Goal: Complete application form: Complete application form

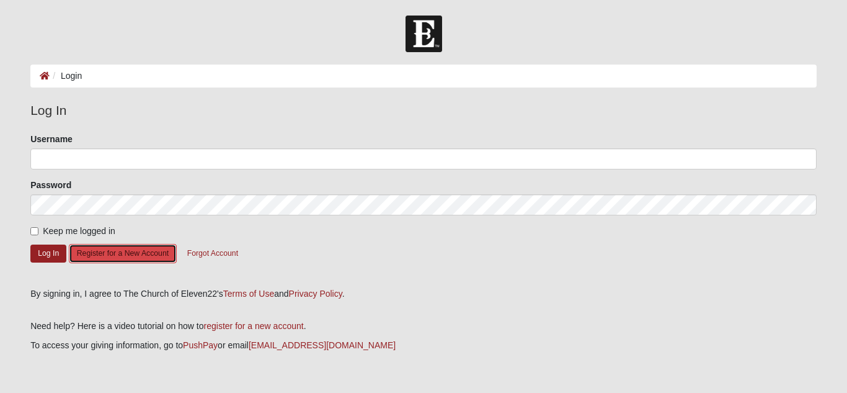
click at [149, 252] on button "Register for a New Account" at bounding box center [123, 253] width 108 height 19
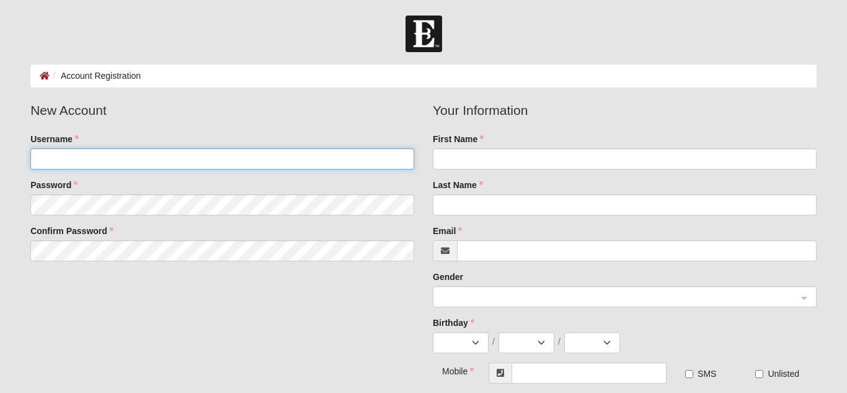
click at [150, 159] on input "Username" at bounding box center [222, 158] width 384 height 21
type input "srstevens77"
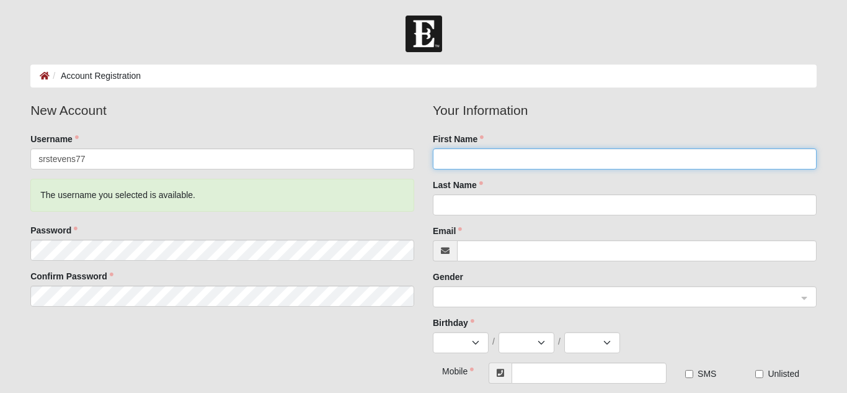
click at [494, 159] on input "First Name" at bounding box center [625, 158] width 384 height 21
type input "Shannon"
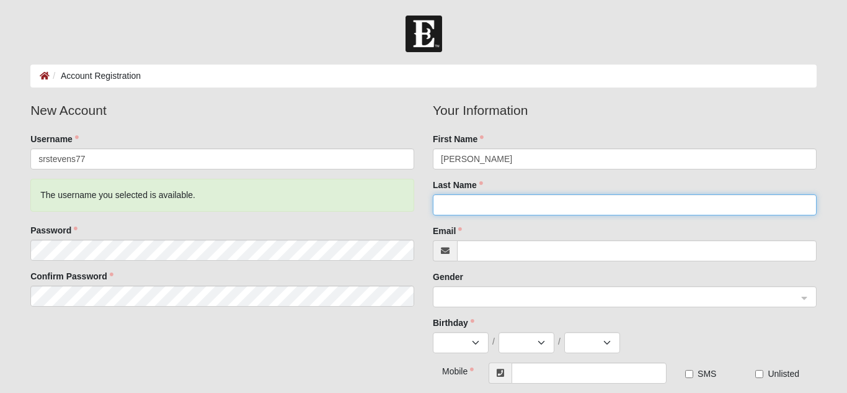
click at [503, 200] on input "Last Name" at bounding box center [625, 204] width 384 height 21
type input "Stevens"
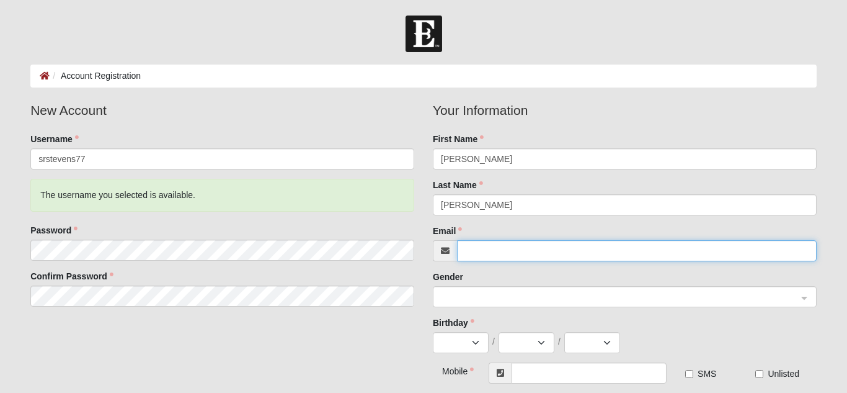
click at [499, 248] on input "Email" at bounding box center [637, 250] width 360 height 21
click at [471, 251] on input "sstevens77@gmail.com" at bounding box center [637, 250] width 360 height 21
click at [806, 304] on div at bounding box center [625, 297] width 383 height 21
type input "srstevens77@gmail.com"
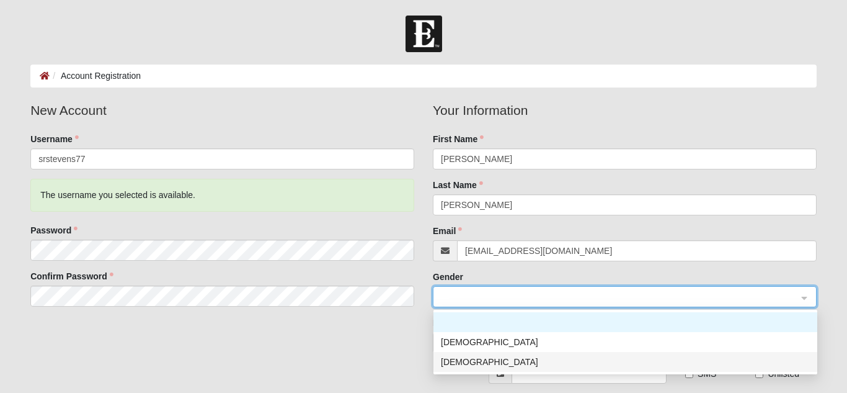
click at [625, 368] on div "Female" at bounding box center [625, 362] width 369 height 14
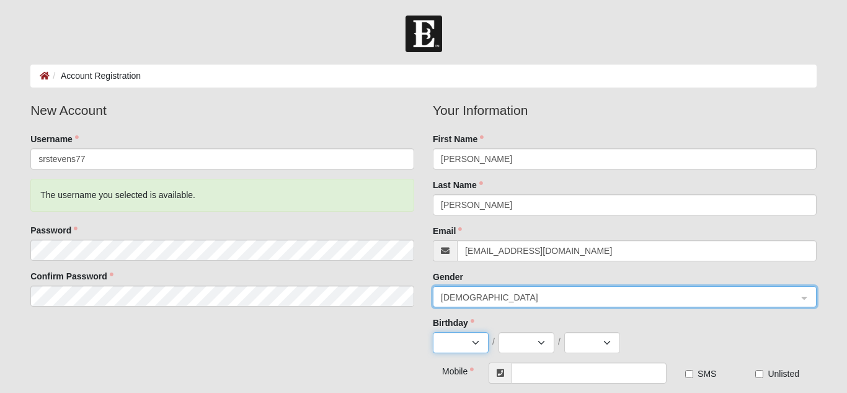
click at [475, 344] on select "Jan Feb Mar Apr May Jun Jul Aug Sep Oct Nov Dec" at bounding box center [461, 342] width 56 height 21
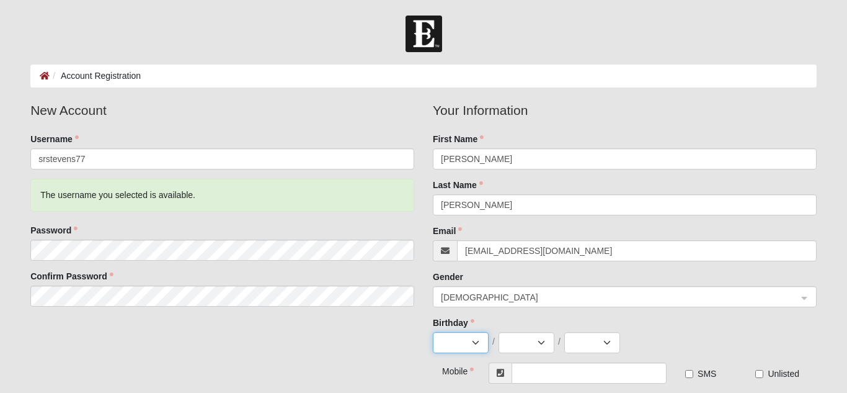
select select "5"
click at [433, 332] on select "Jan Feb Mar Apr May Jun Jul Aug Sep Oct Nov Dec" at bounding box center [461, 342] width 56 height 21
click at [543, 343] on select "1 2 3 4 5 6 7 8 9 10 11 12 13 14 15 16 17 18 19 20 21 22 23 24 25 26 27 28 29 3…" at bounding box center [527, 342] width 56 height 21
select select "23"
click at [499, 332] on select "1 2 3 4 5 6 7 8 9 10 11 12 13 14 15 16 17 18 19 20 21 22 23 24 25 26 27 28 29 3…" at bounding box center [527, 342] width 56 height 21
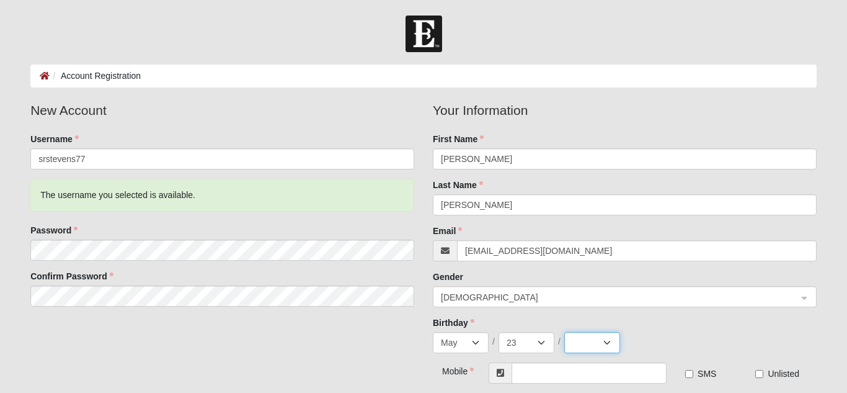
click at [609, 342] on select "2025 2024 2023 2022 2021 2020 2019 2018 2017 2016 2015 2014 2013 2012 2011 2010…" at bounding box center [593, 342] width 56 height 21
select select "1977"
click at [565, 332] on select "2025 2024 2023 2022 2021 2020 2019 2018 2017 2016 2015 2014 2013 2012 2011 2010…" at bounding box center [593, 342] width 56 height 21
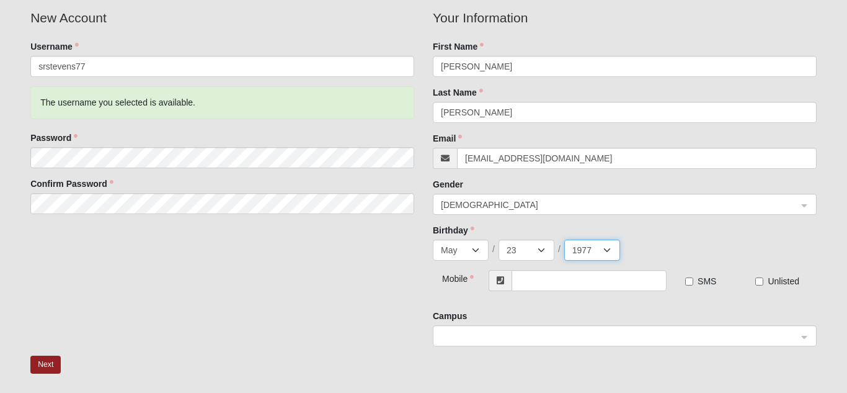
scroll to position [94, 0]
click at [575, 284] on input "text" at bounding box center [589, 279] width 155 height 21
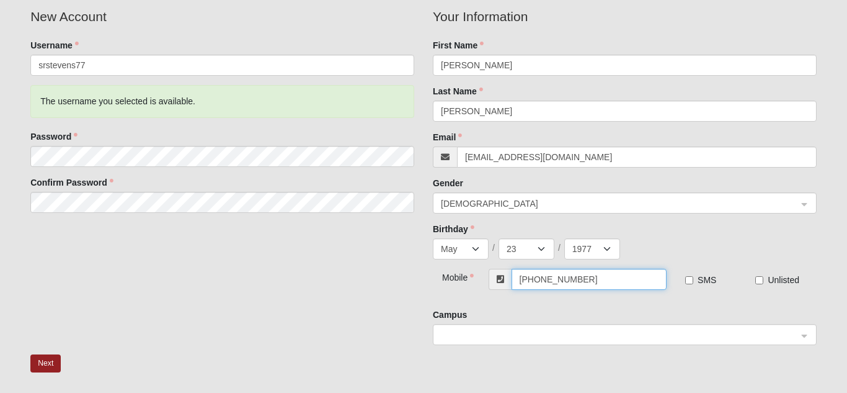
click at [806, 342] on div at bounding box center [625, 334] width 383 height 21
type input "(731) 614-7845"
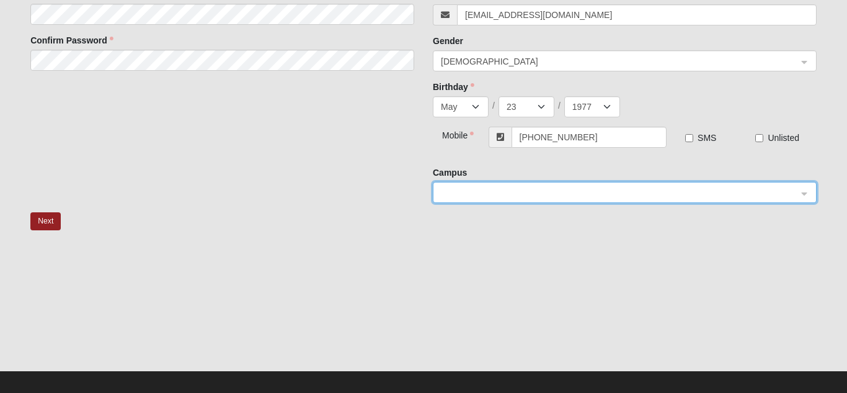
scroll to position [246, 0]
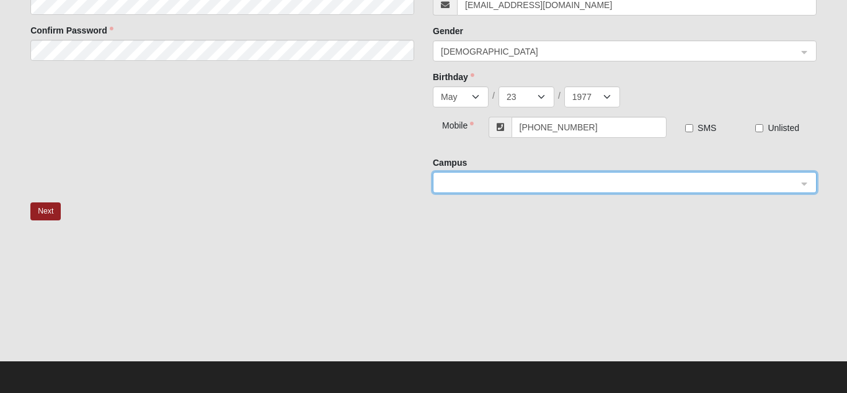
click at [805, 185] on div at bounding box center [625, 182] width 383 height 21
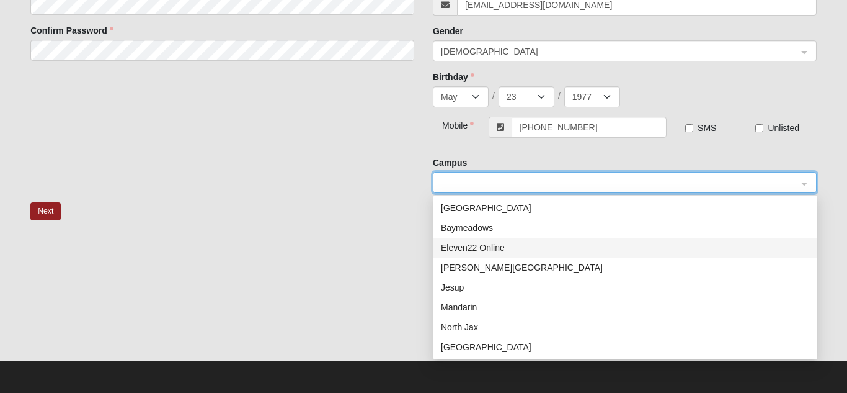
click at [491, 248] on div "Eleven22 Online" at bounding box center [625, 248] width 369 height 14
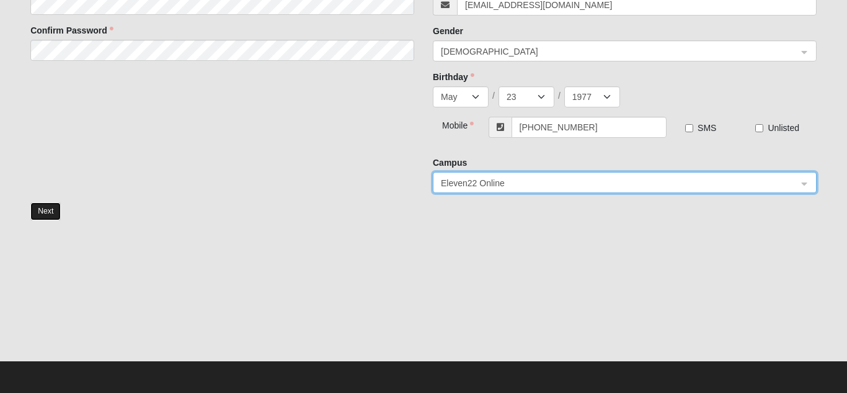
click at [52, 210] on button "Next" at bounding box center [45, 211] width 30 height 18
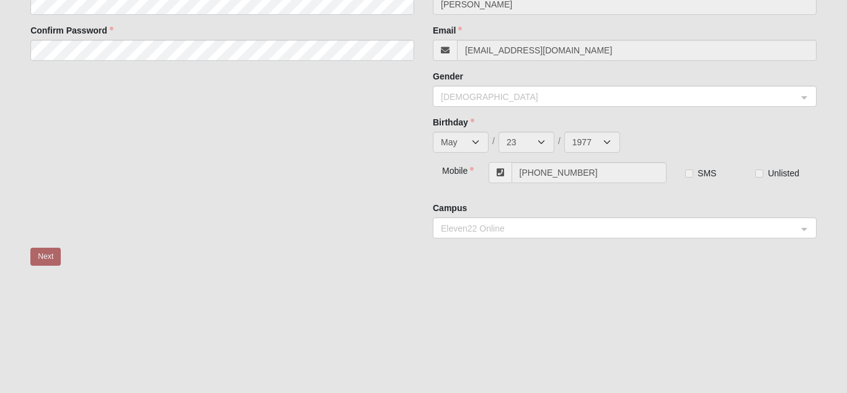
scroll to position [0, 0]
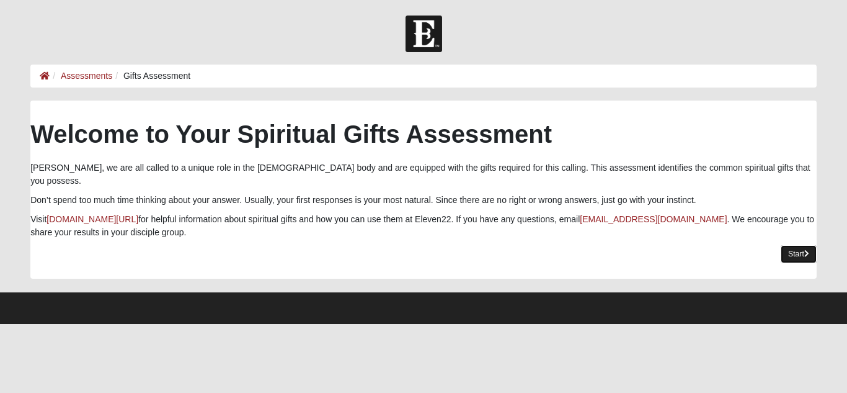
click at [799, 246] on link "Start" at bounding box center [799, 254] width 36 height 18
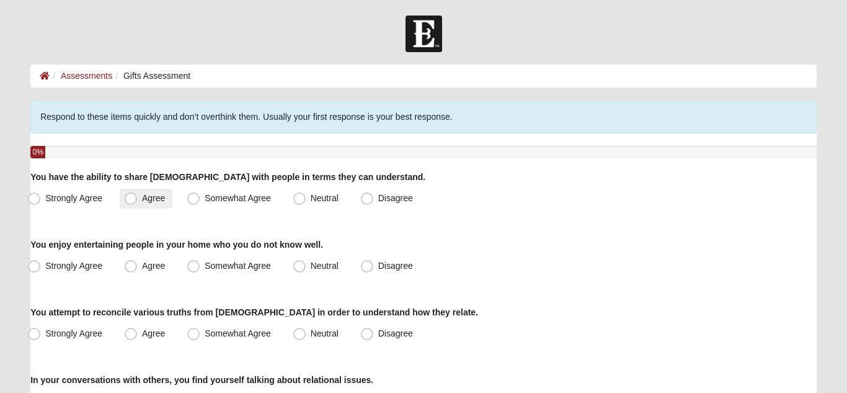
click at [142, 201] on span "Agree" at bounding box center [153, 198] width 23 height 10
click at [134, 201] on input "Agree" at bounding box center [134, 198] width 8 height 8
radio input "true"
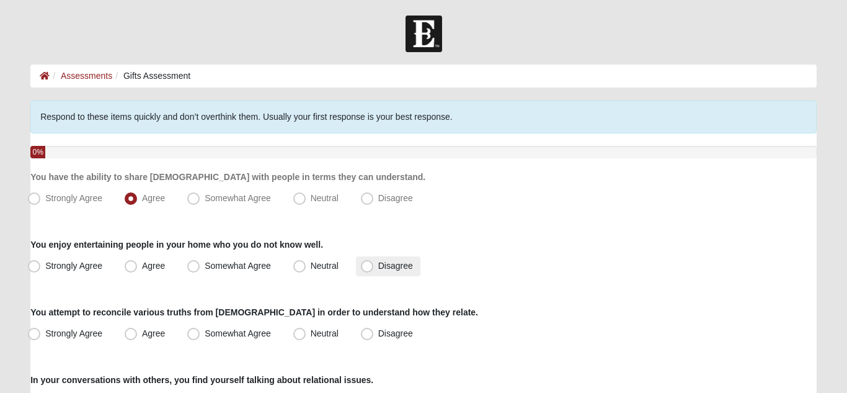
click at [378, 270] on span "Disagree" at bounding box center [395, 266] width 35 height 10
click at [367, 270] on input "Disagree" at bounding box center [370, 266] width 8 height 8
radio input "true"
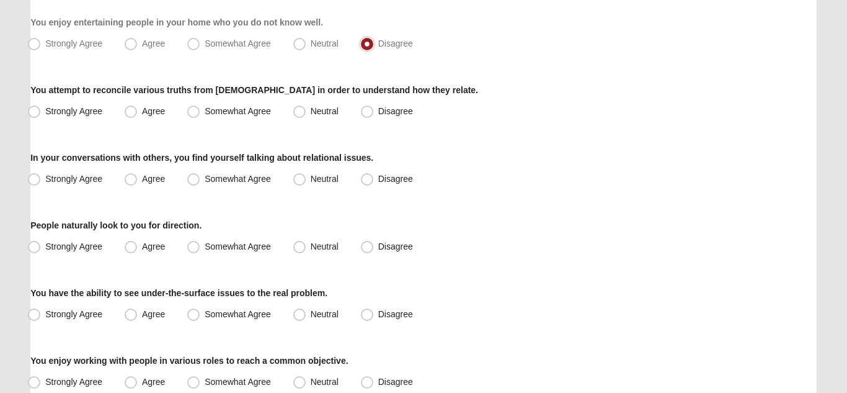
scroll to position [225, 0]
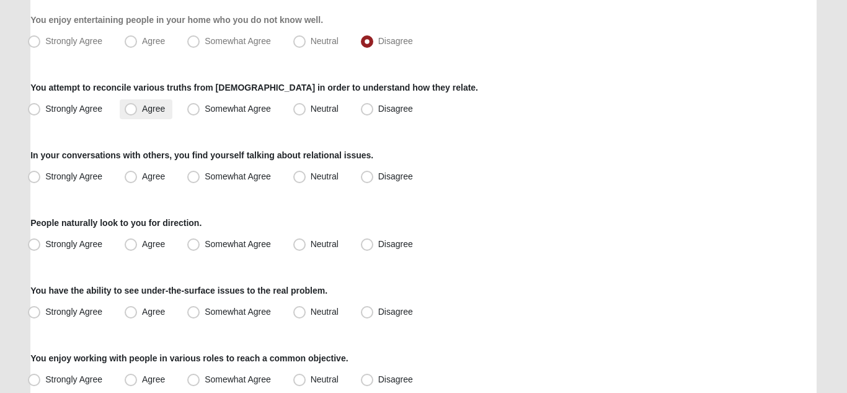
click at [142, 109] on span "Agree" at bounding box center [153, 109] width 23 height 10
click at [132, 109] on input "Agree" at bounding box center [134, 109] width 8 height 8
radio input "true"
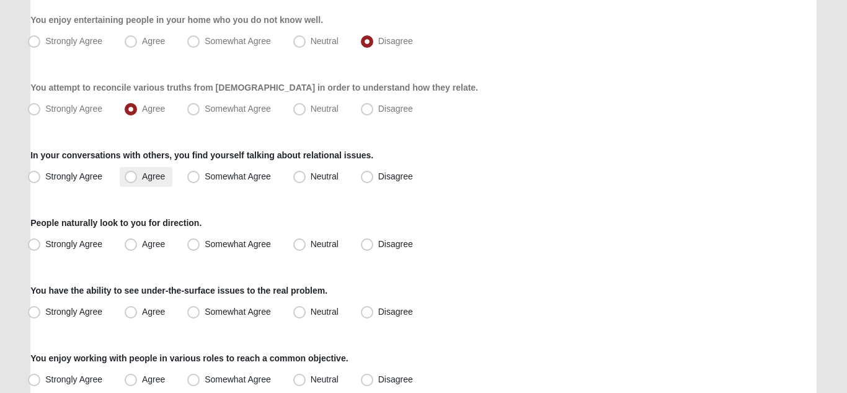
click at [142, 178] on span "Agree" at bounding box center [153, 176] width 23 height 10
click at [133, 178] on input "Agree" at bounding box center [134, 176] width 8 height 8
radio input "true"
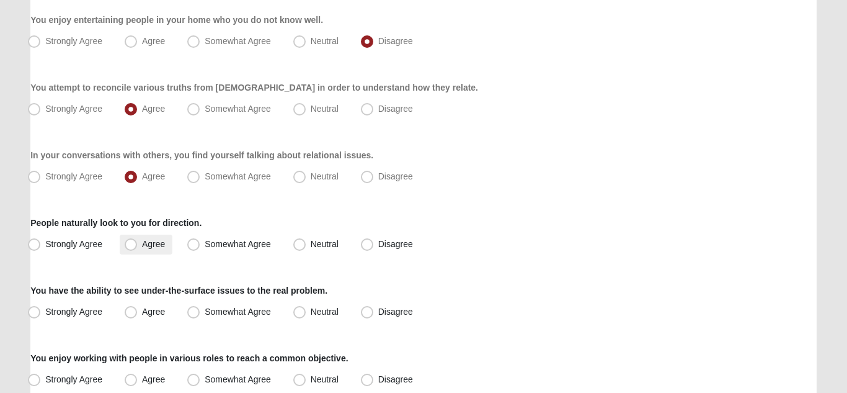
click at [142, 244] on span "Agree" at bounding box center [153, 244] width 23 height 10
click at [133, 244] on input "Agree" at bounding box center [134, 244] width 8 height 8
radio input "true"
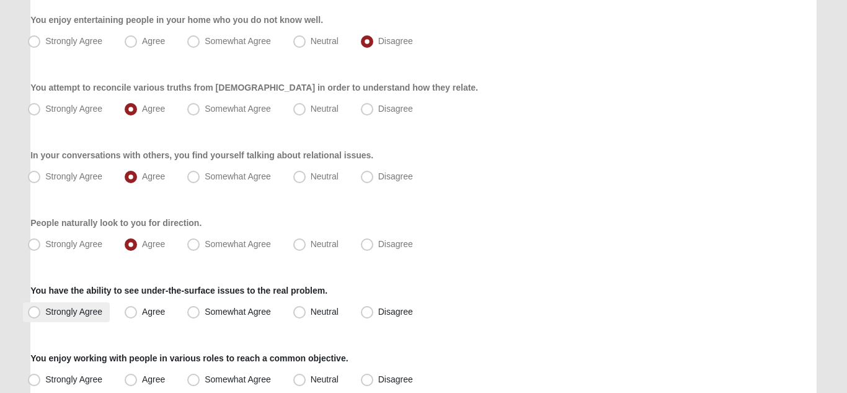
click at [45, 316] on span "Strongly Agree" at bounding box center [73, 311] width 57 height 10
click at [34, 316] on input "Strongly Agree" at bounding box center [37, 312] width 8 height 8
radio input "true"
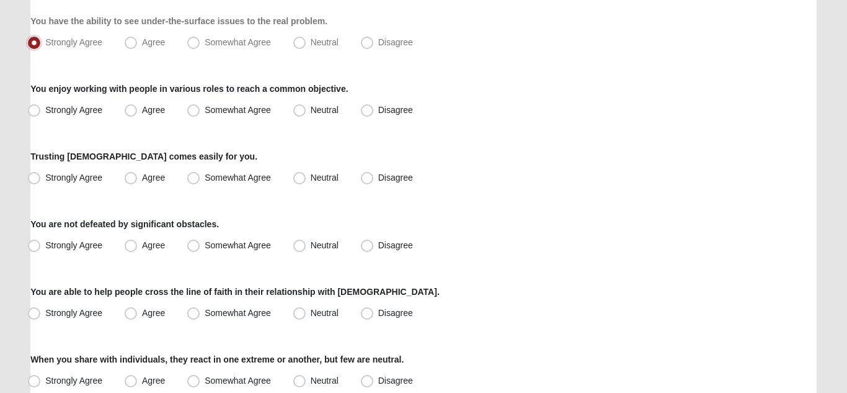
scroll to position [496, 0]
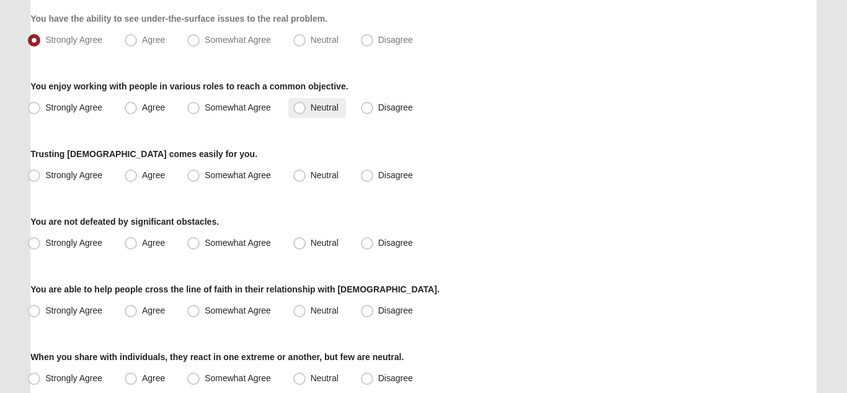
click at [311, 105] on span "Neutral" at bounding box center [325, 107] width 28 height 10
click at [302, 105] on input "Neutral" at bounding box center [302, 108] width 8 height 8
radio input "true"
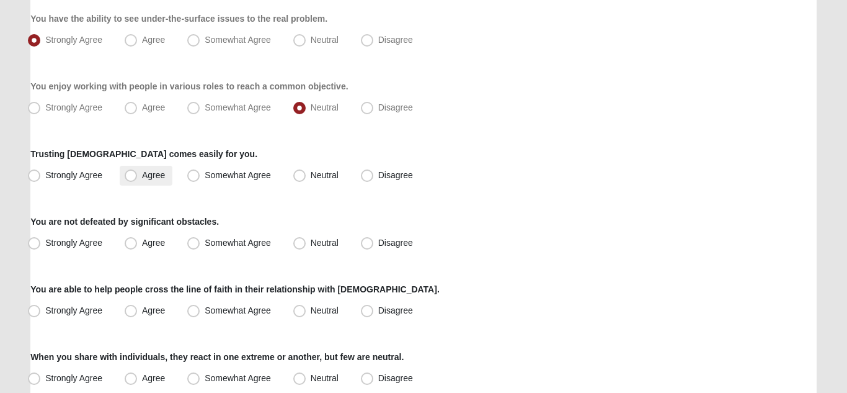
click at [142, 176] on span "Agree" at bounding box center [153, 175] width 23 height 10
click at [130, 176] on input "Agree" at bounding box center [134, 175] width 8 height 8
radio input "true"
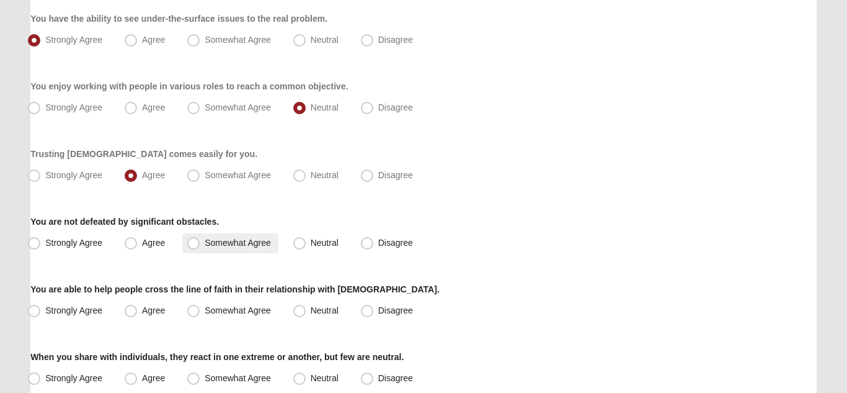
click at [205, 244] on span "Somewhat Agree" at bounding box center [238, 243] width 66 height 10
click at [195, 244] on input "Somewhat Agree" at bounding box center [196, 243] width 8 height 8
radio input "true"
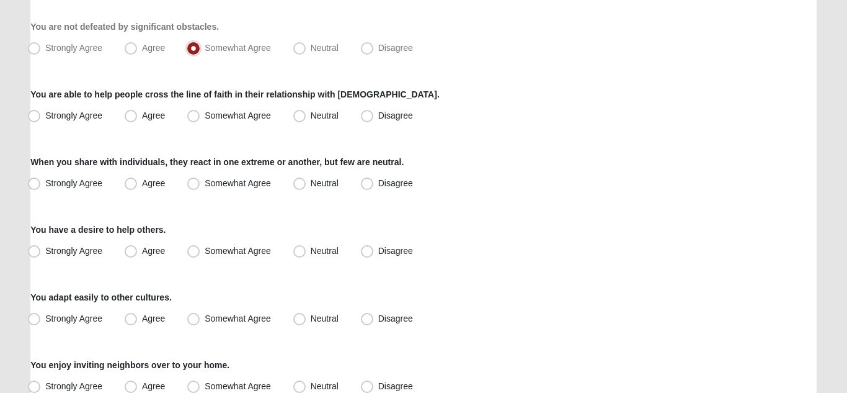
scroll to position [698, 0]
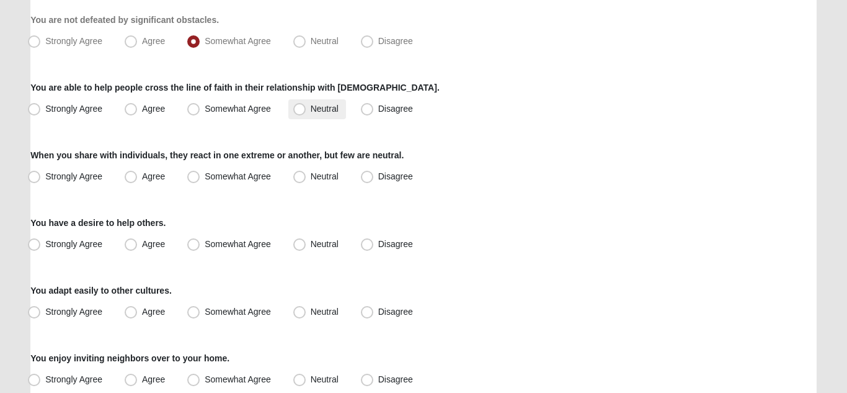
click at [311, 109] on span "Neutral" at bounding box center [325, 109] width 28 height 10
click at [303, 109] on input "Neutral" at bounding box center [302, 109] width 8 height 8
radio input "true"
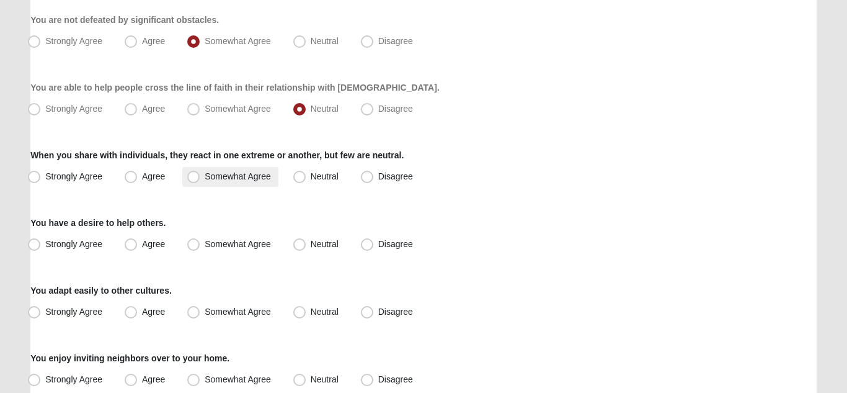
click at [205, 178] on span "Somewhat Agree" at bounding box center [238, 176] width 66 height 10
click at [194, 178] on input "Somewhat Agree" at bounding box center [196, 176] width 8 height 8
radio input "true"
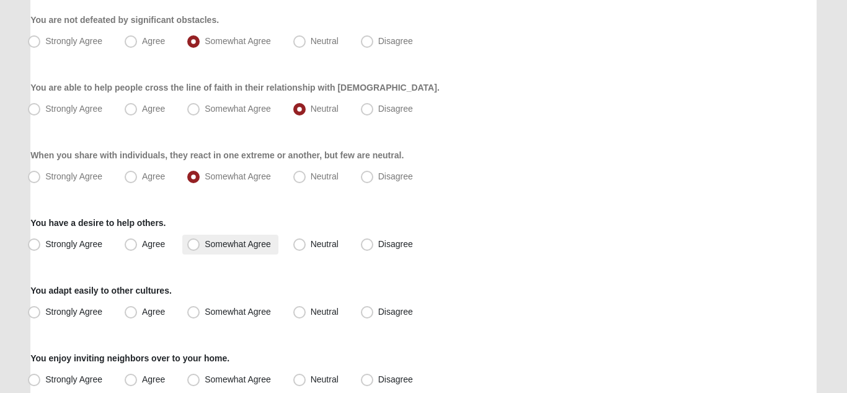
click at [205, 246] on span "Somewhat Agree" at bounding box center [238, 244] width 66 height 10
click at [195, 246] on input "Somewhat Agree" at bounding box center [196, 244] width 8 height 8
radio input "true"
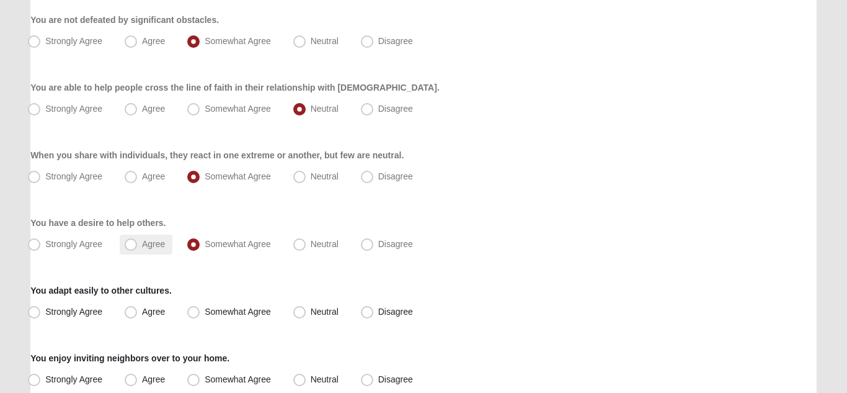
click at [142, 248] on span "Agree" at bounding box center [153, 244] width 23 height 10
click at [134, 248] on input "Agree" at bounding box center [134, 244] width 8 height 8
radio input "true"
click at [142, 313] on span "Agree" at bounding box center [153, 311] width 23 height 10
click at [131, 313] on input "Agree" at bounding box center [134, 312] width 8 height 8
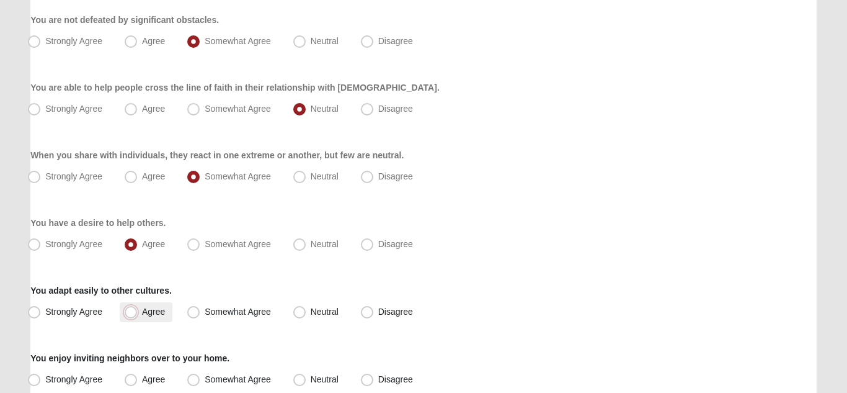
radio input "true"
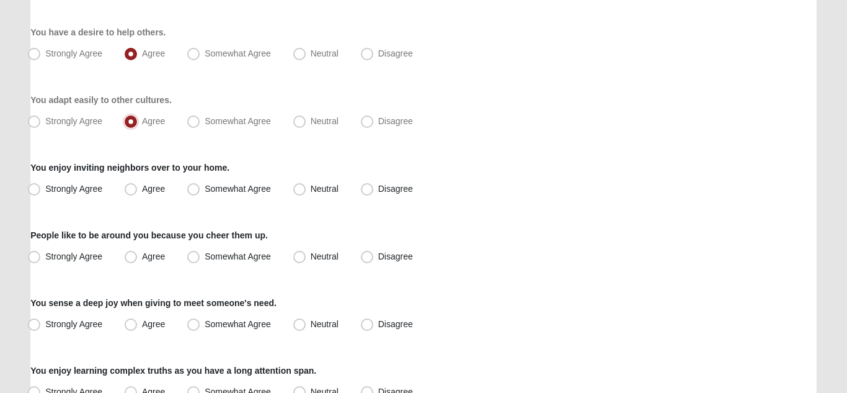
scroll to position [918, 0]
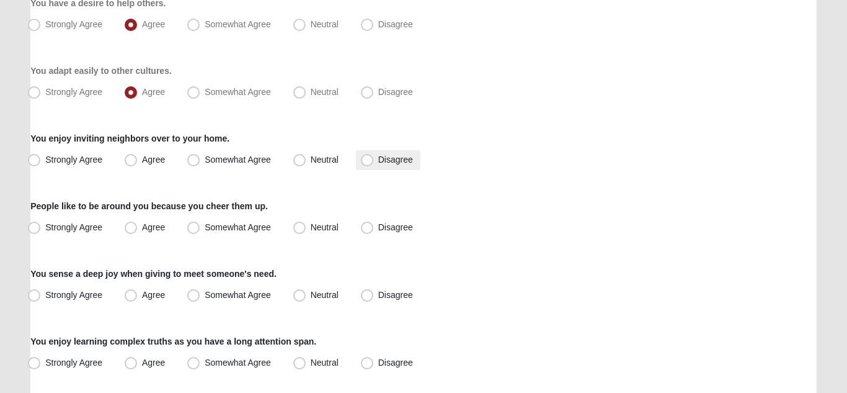
click at [378, 162] on span "Disagree" at bounding box center [395, 159] width 35 height 10
click at [368, 162] on input "Disagree" at bounding box center [370, 160] width 8 height 8
radio input "true"
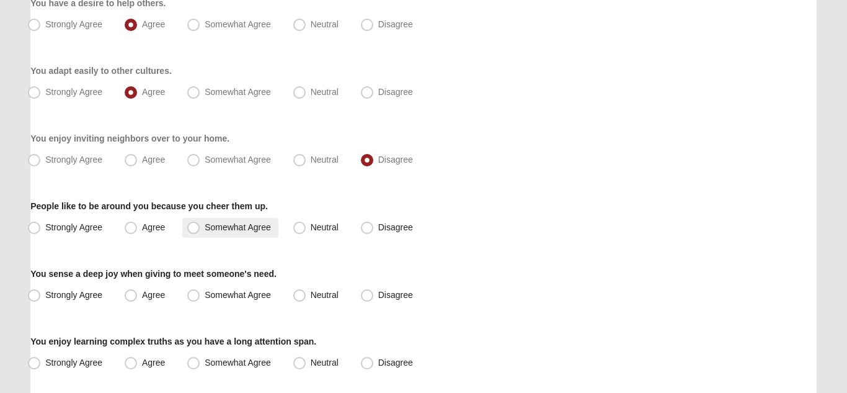
click at [205, 229] on span "Somewhat Agree" at bounding box center [238, 227] width 66 height 10
click at [197, 229] on input "Somewhat Agree" at bounding box center [196, 227] width 8 height 8
radio input "true"
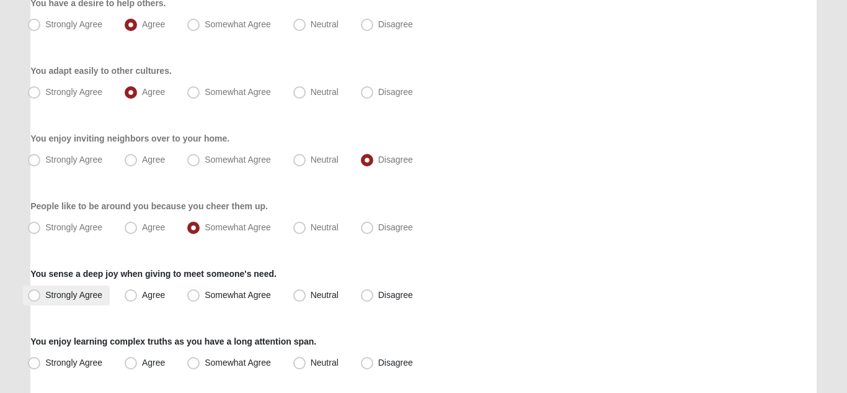
click at [45, 297] on span "Strongly Agree" at bounding box center [73, 295] width 57 height 10
click at [35, 297] on input "Strongly Agree" at bounding box center [37, 295] width 8 height 8
radio input "true"
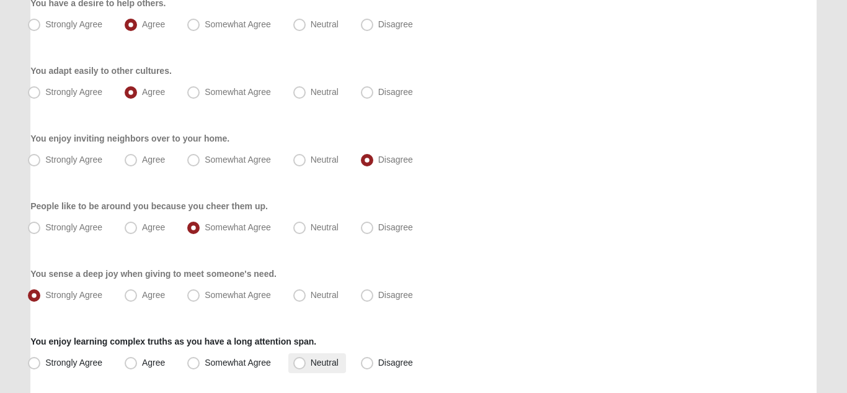
click at [311, 363] on span "Neutral" at bounding box center [325, 362] width 28 height 10
click at [303, 363] on input "Neutral" at bounding box center [302, 363] width 8 height 8
radio input "true"
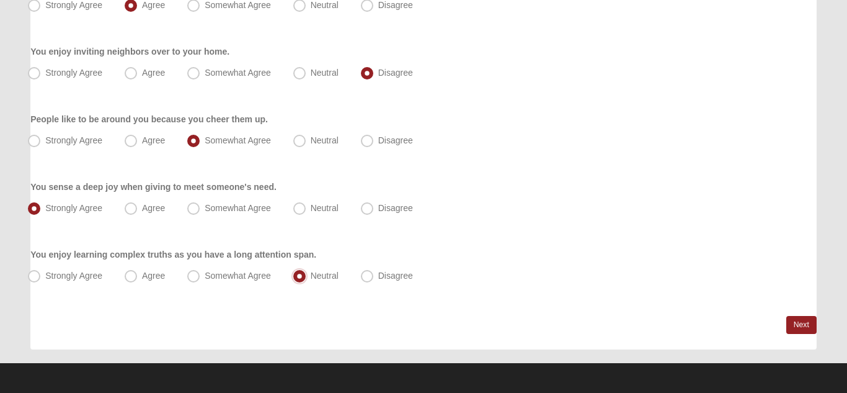
scroll to position [1006, 0]
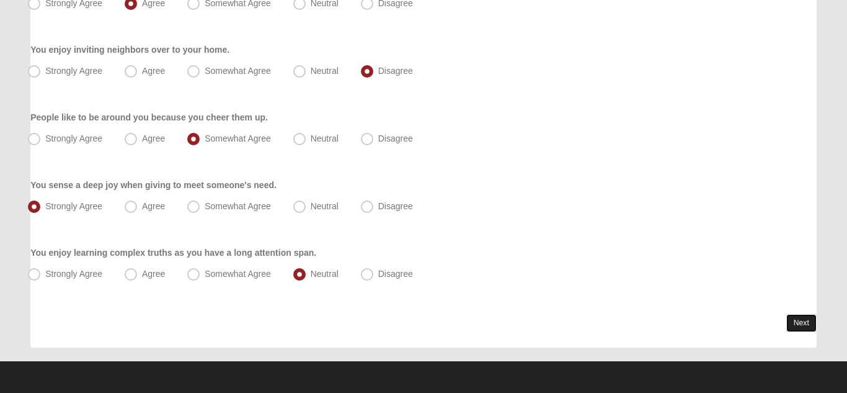
click at [805, 328] on link "Next" at bounding box center [802, 323] width 30 height 18
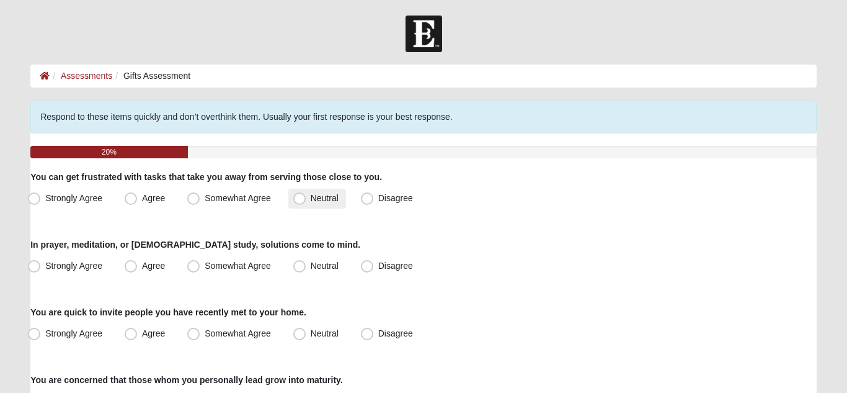
click at [311, 199] on span "Neutral" at bounding box center [325, 198] width 28 height 10
click at [302, 199] on input "Neutral" at bounding box center [302, 198] width 8 height 8
radio input "true"
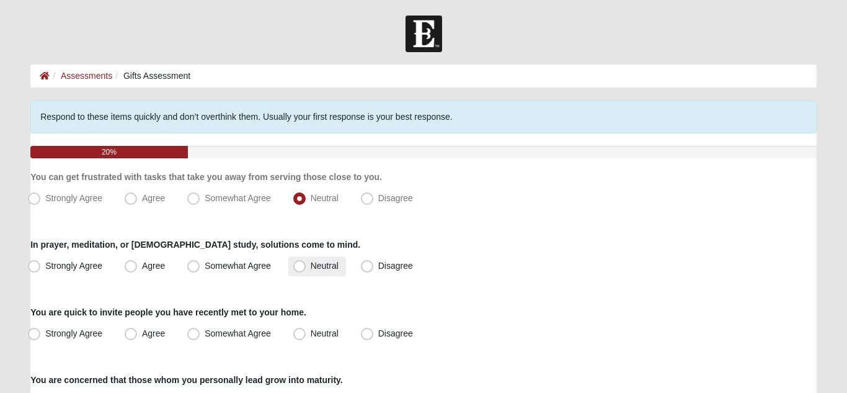
click at [311, 267] on span "Neutral" at bounding box center [325, 266] width 28 height 10
click at [298, 267] on input "Neutral" at bounding box center [302, 266] width 8 height 8
radio input "true"
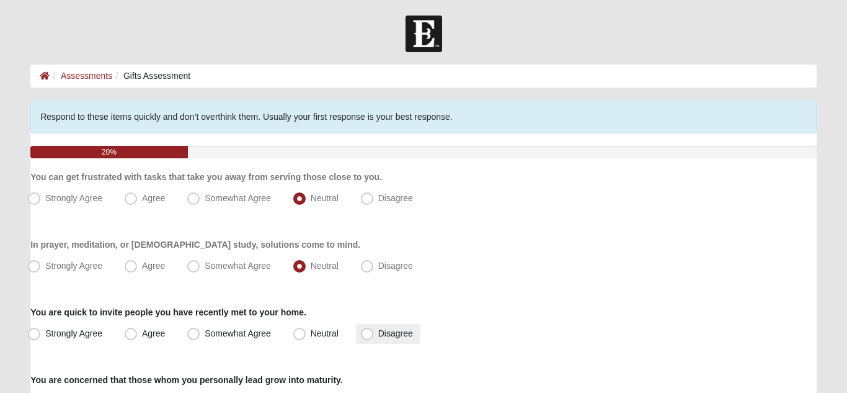
click at [378, 333] on span "Disagree" at bounding box center [395, 333] width 35 height 10
click at [369, 333] on input "Disagree" at bounding box center [370, 333] width 8 height 8
radio input "true"
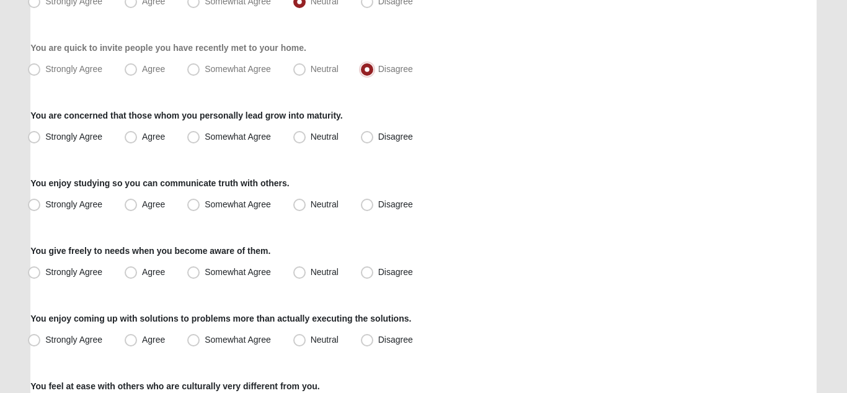
scroll to position [266, 0]
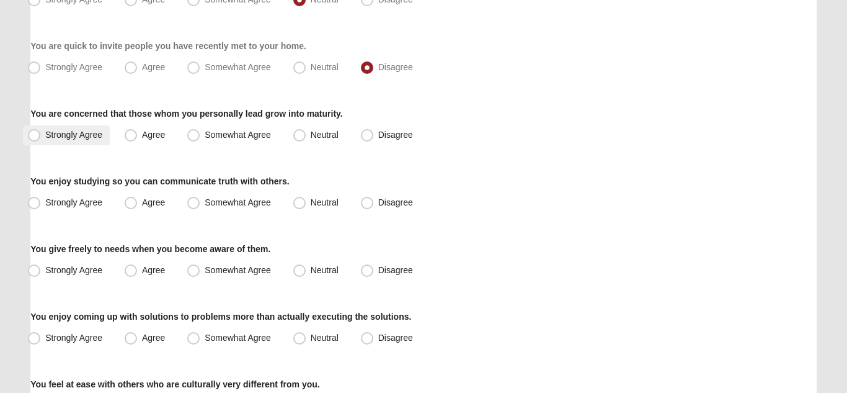
click at [45, 136] on span "Strongly Agree" at bounding box center [73, 135] width 57 height 10
click at [33, 136] on input "Strongly Agree" at bounding box center [37, 135] width 8 height 8
radio input "true"
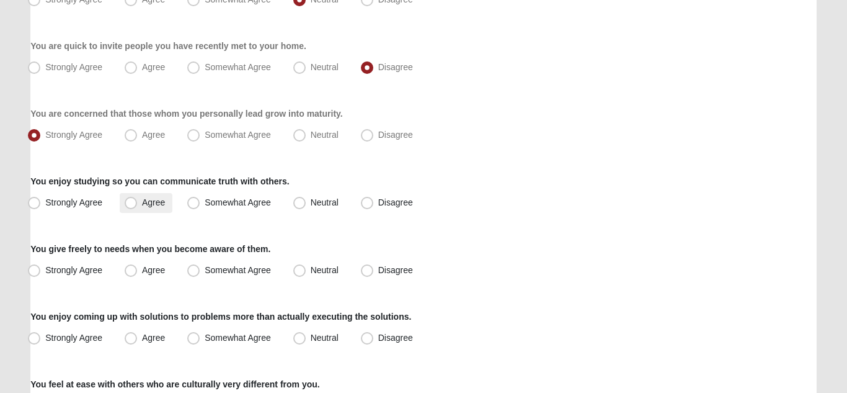
click at [142, 203] on span "Agree" at bounding box center [153, 202] width 23 height 10
click at [133, 203] on input "Agree" at bounding box center [134, 203] width 8 height 8
radio input "true"
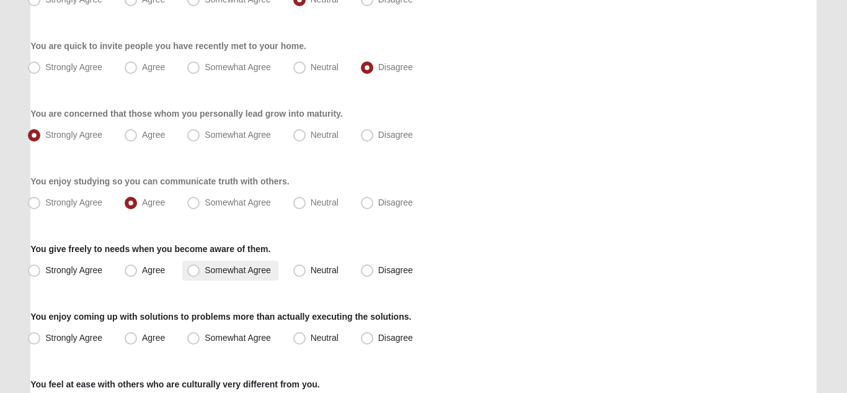
click at [205, 272] on span "Somewhat Agree" at bounding box center [238, 270] width 66 height 10
click at [195, 272] on input "Somewhat Agree" at bounding box center [196, 270] width 8 height 8
radio input "true"
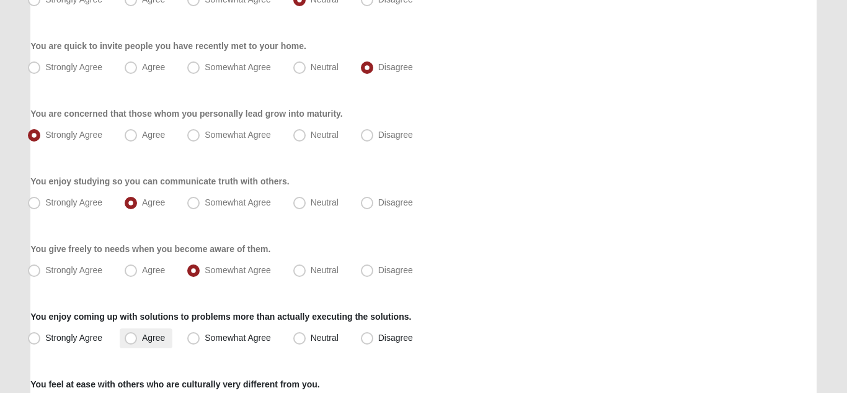
click at [142, 342] on span "Agree" at bounding box center [153, 338] width 23 height 10
click at [131, 342] on input "Agree" at bounding box center [134, 338] width 8 height 8
radio input "true"
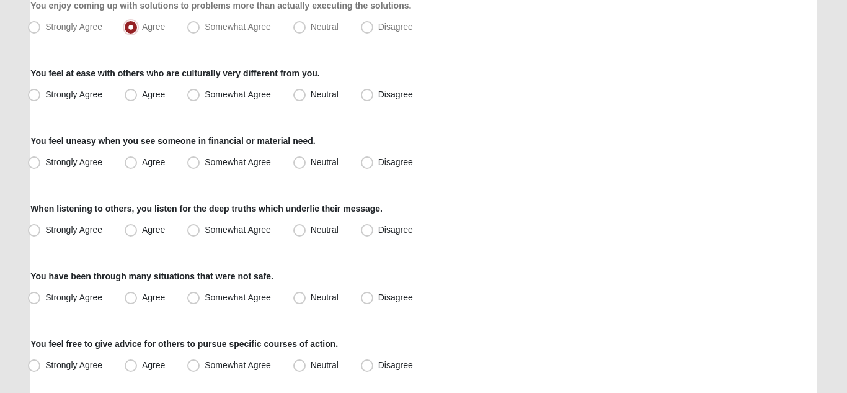
scroll to position [581, 0]
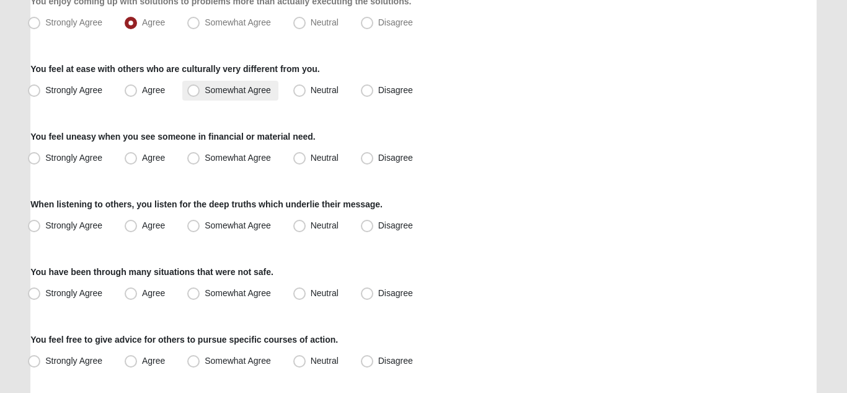
click at [205, 92] on span "Somewhat Agree" at bounding box center [238, 90] width 66 height 10
click at [197, 92] on input "Somewhat Agree" at bounding box center [196, 90] width 8 height 8
radio input "true"
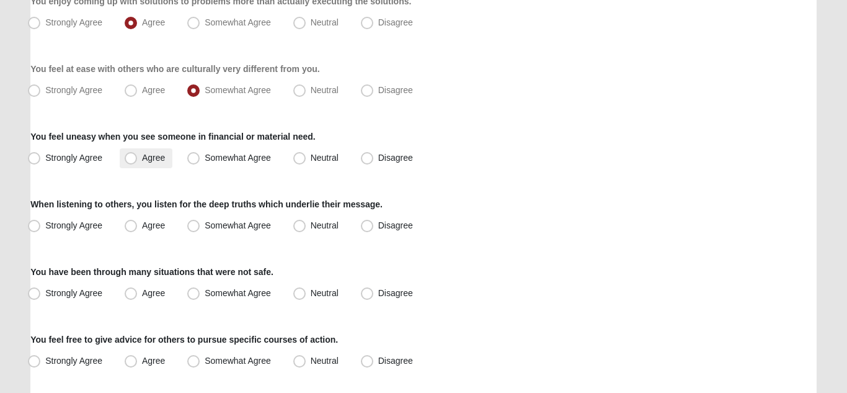
click at [142, 159] on span "Agree" at bounding box center [153, 158] width 23 height 10
click at [133, 159] on input "Agree" at bounding box center [134, 158] width 8 height 8
radio input "true"
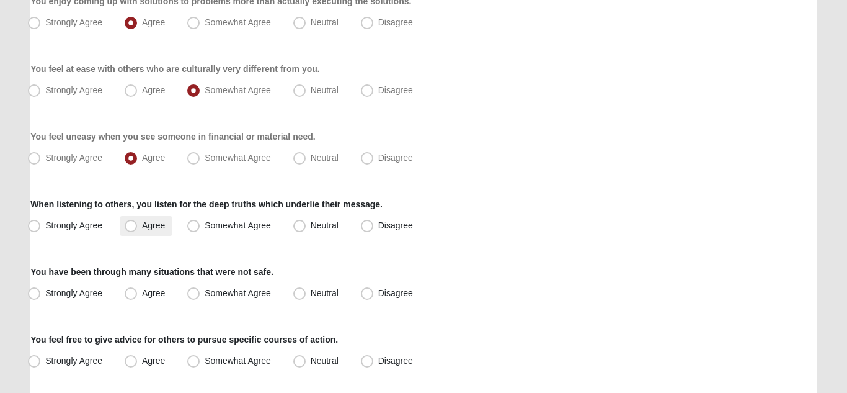
click at [142, 226] on span "Agree" at bounding box center [153, 225] width 23 height 10
click at [135, 226] on input "Agree" at bounding box center [134, 225] width 8 height 8
radio input "true"
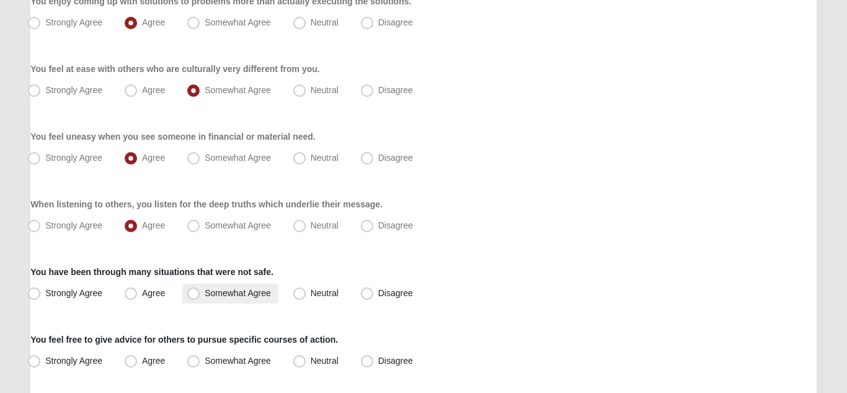
click at [205, 294] on span "Somewhat Agree" at bounding box center [238, 293] width 66 height 10
click at [193, 294] on input "Somewhat Agree" at bounding box center [196, 293] width 8 height 8
radio input "true"
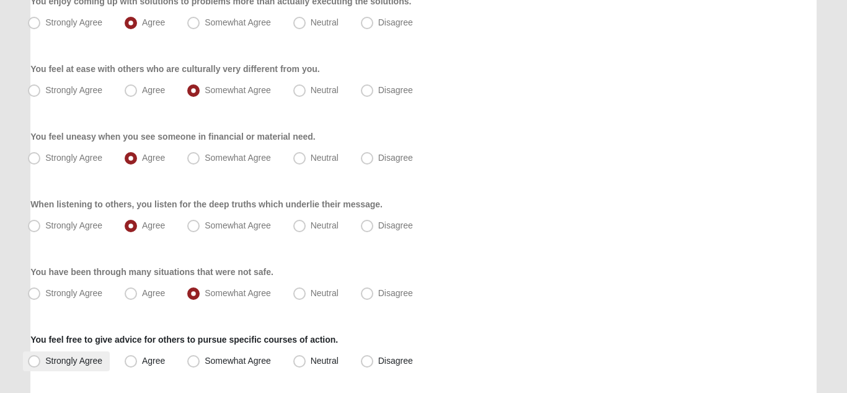
click at [45, 361] on span "Strongly Agree" at bounding box center [73, 360] width 57 height 10
click at [35, 361] on input "Strongly Agree" at bounding box center [37, 361] width 8 height 8
radio input "true"
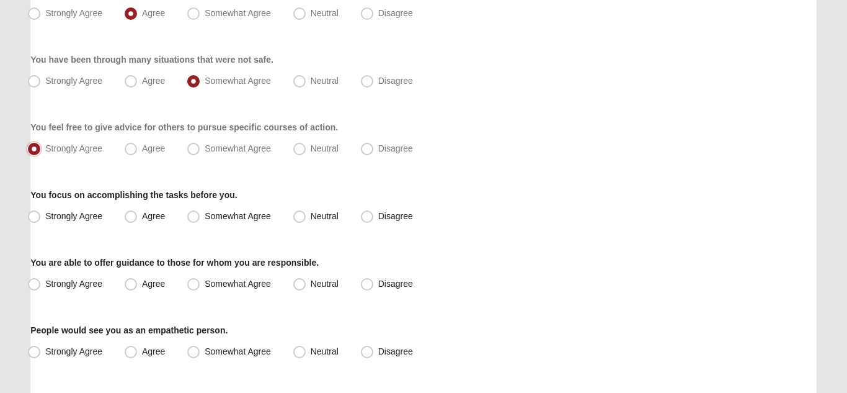
scroll to position [800, 0]
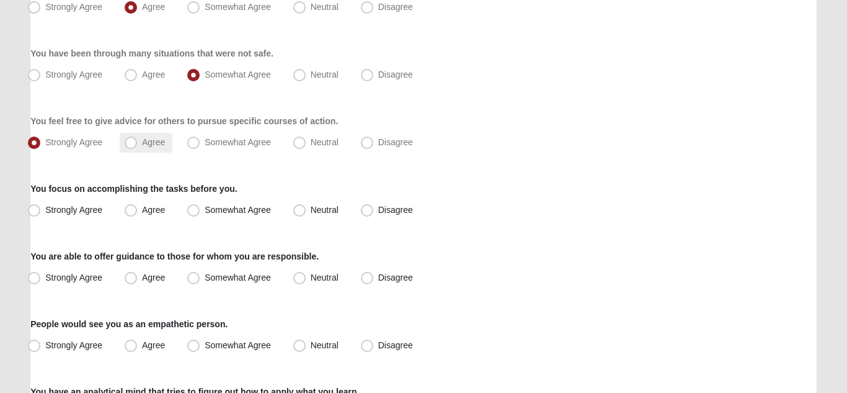
click at [142, 142] on span "Agree" at bounding box center [153, 142] width 23 height 10
click at [130, 142] on input "Agree" at bounding box center [134, 142] width 8 height 8
radio input "true"
click at [142, 213] on span "Agree" at bounding box center [153, 210] width 23 height 10
click at [130, 213] on input "Agree" at bounding box center [134, 210] width 8 height 8
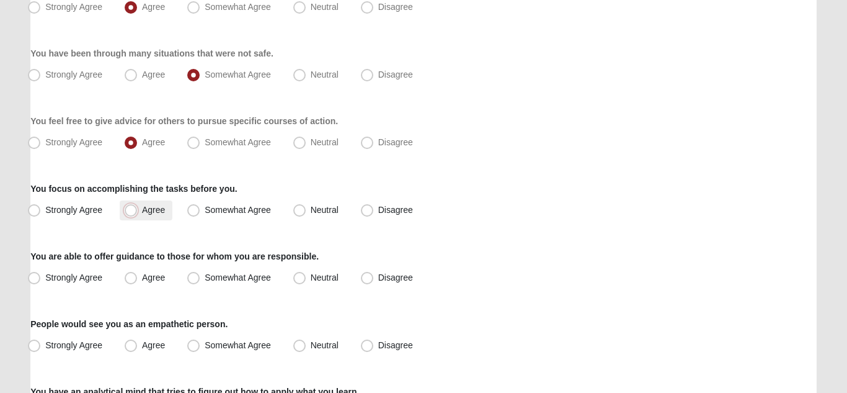
radio input "true"
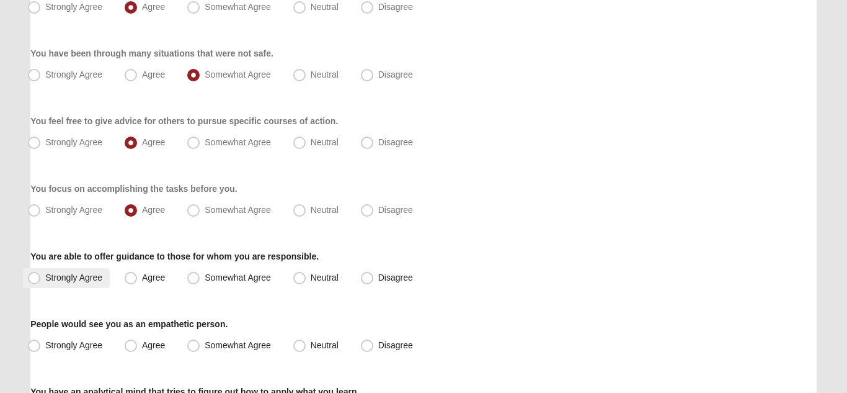
click at [45, 280] on span "Strongly Agree" at bounding box center [73, 277] width 57 height 10
click at [33, 280] on input "Strongly Agree" at bounding box center [37, 278] width 8 height 8
radio input "true"
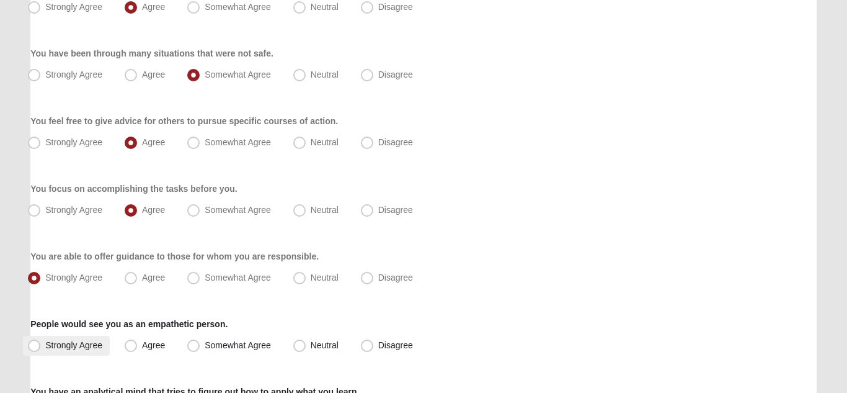
click at [45, 348] on span "Strongly Agree" at bounding box center [73, 345] width 57 height 10
click at [33, 348] on input "Strongly Agree" at bounding box center [37, 345] width 8 height 8
radio input "true"
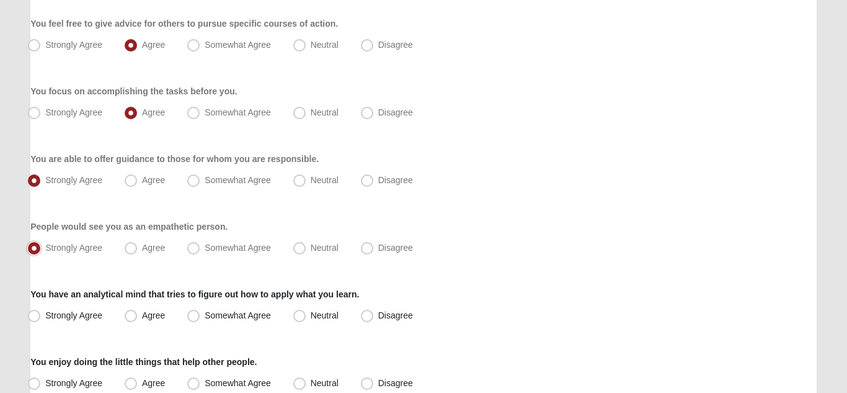
scroll to position [933, 0]
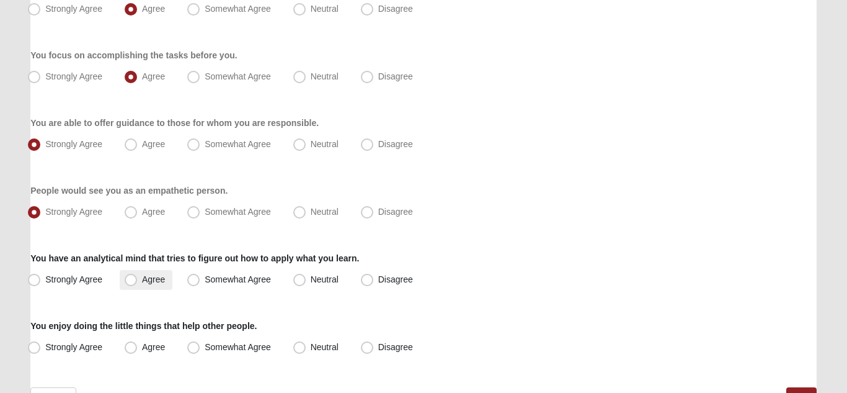
click at [142, 282] on span "Agree" at bounding box center [153, 279] width 23 height 10
click at [133, 282] on input "Agree" at bounding box center [134, 279] width 8 height 8
radio input "true"
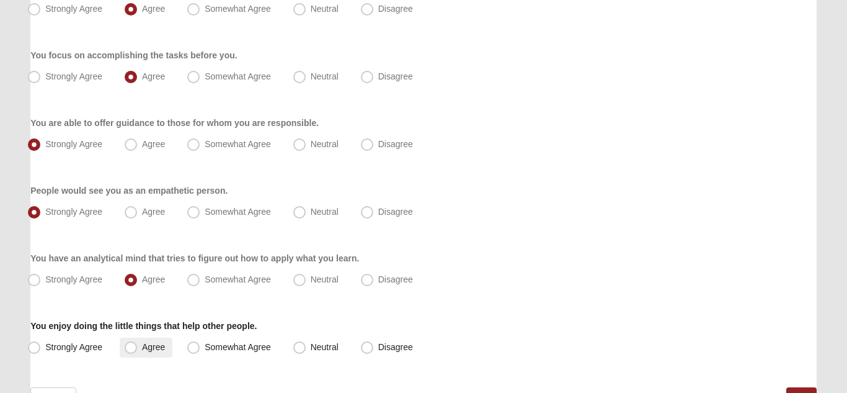
click at [142, 348] on span "Agree" at bounding box center [153, 347] width 23 height 10
click at [133, 348] on input "Agree" at bounding box center [134, 347] width 8 height 8
radio input "true"
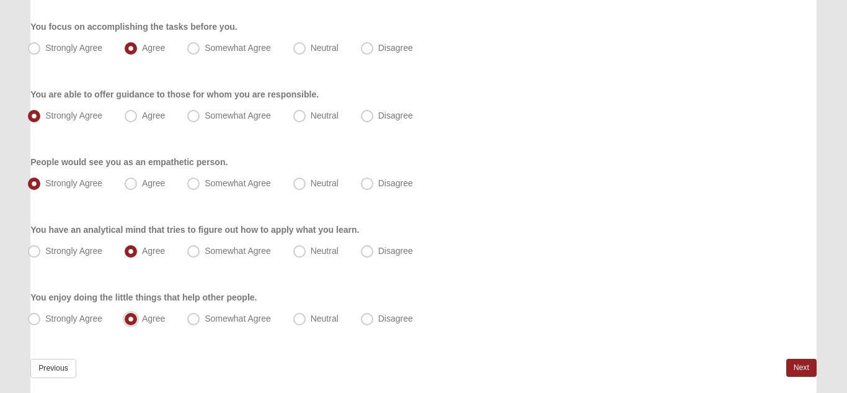
scroll to position [1008, 0]
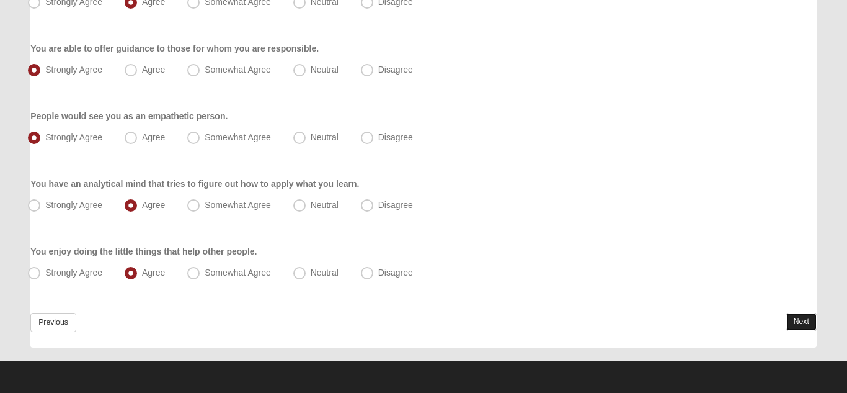
click at [803, 324] on link "Next" at bounding box center [802, 322] width 30 height 18
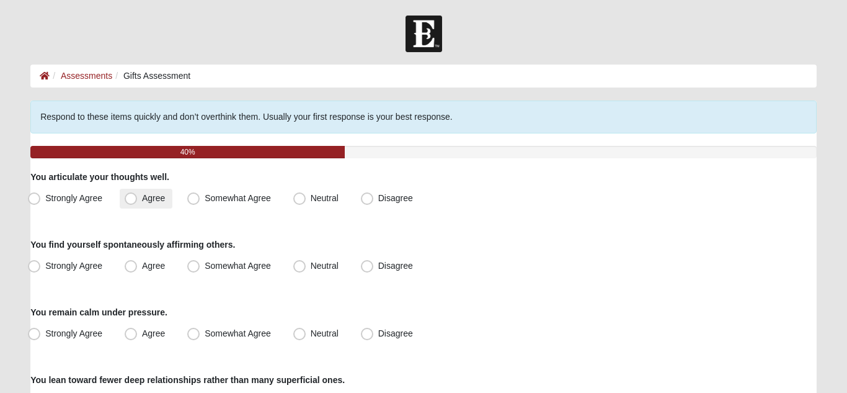
click at [142, 197] on span "Agree" at bounding box center [153, 198] width 23 height 10
click at [131, 197] on input "Agree" at bounding box center [134, 198] width 8 height 8
radio input "true"
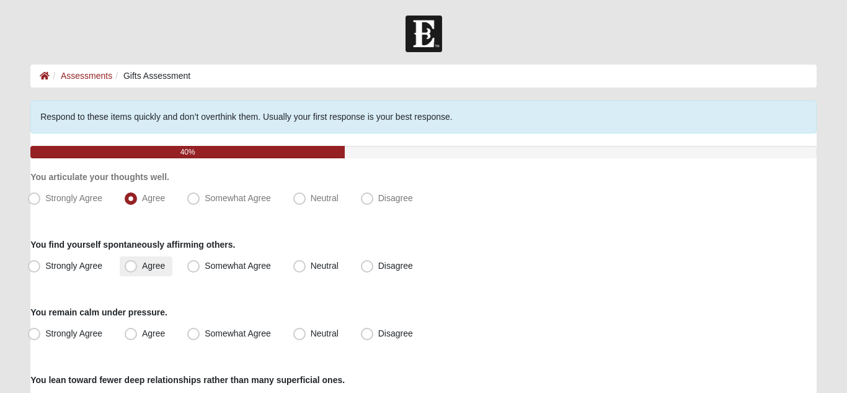
click at [142, 269] on span "Agree" at bounding box center [153, 266] width 23 height 10
click at [135, 269] on input "Agree" at bounding box center [134, 266] width 8 height 8
radio input "true"
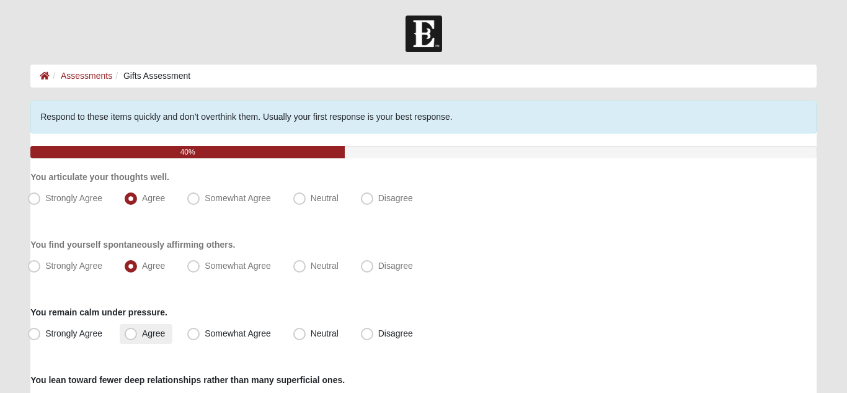
click at [142, 338] on span "Agree" at bounding box center [153, 333] width 23 height 10
click at [132, 338] on input "Agree" at bounding box center [134, 333] width 8 height 8
radio input "true"
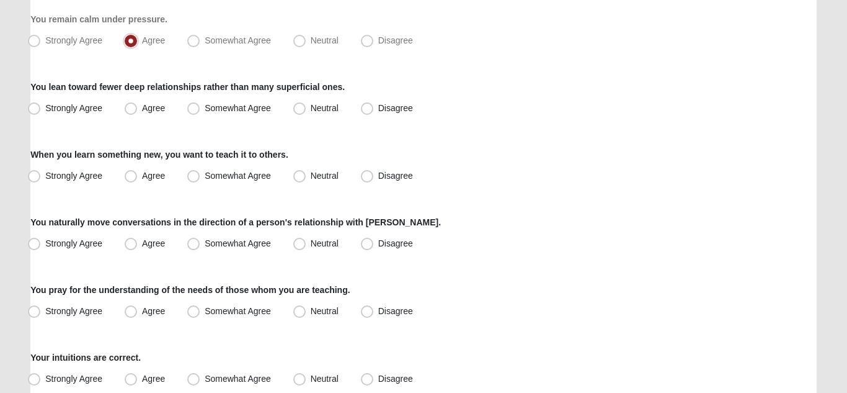
scroll to position [324, 0]
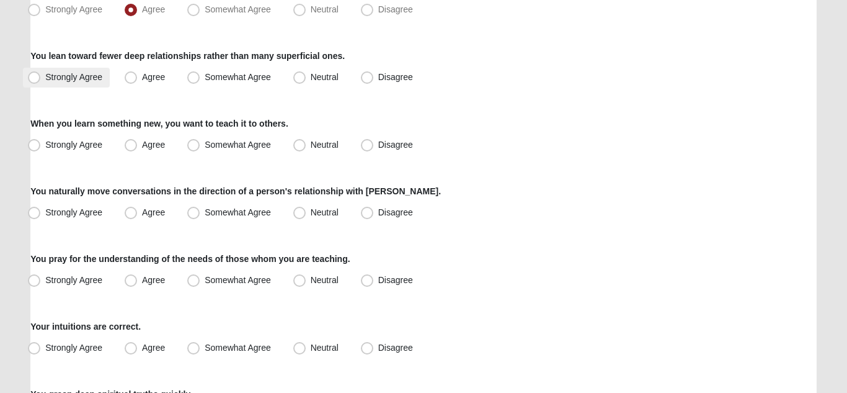
click at [45, 80] on span "Strongly Agree" at bounding box center [73, 77] width 57 height 10
click at [37, 80] on input "Strongly Agree" at bounding box center [37, 77] width 8 height 8
radio input "true"
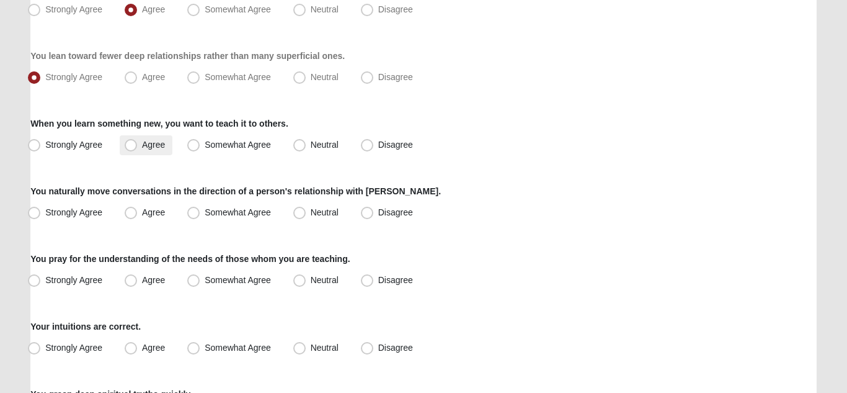
click at [142, 145] on span "Agree" at bounding box center [153, 145] width 23 height 10
click at [133, 145] on input "Agree" at bounding box center [134, 145] width 8 height 8
radio input "true"
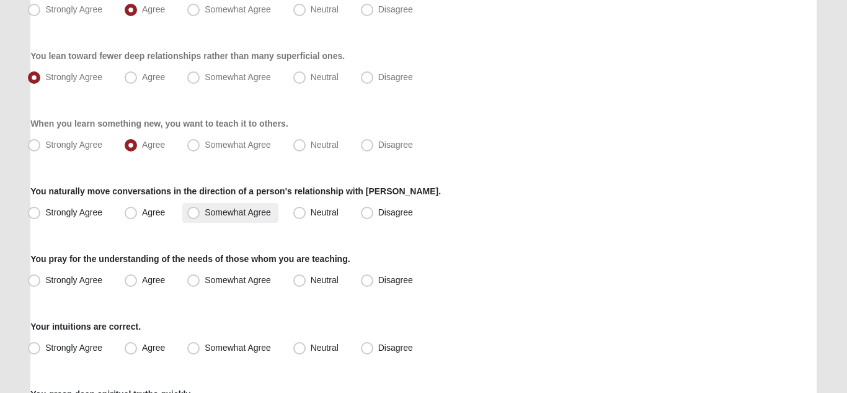
click at [205, 210] on span "Somewhat Agree" at bounding box center [238, 212] width 66 height 10
click at [196, 210] on input "Somewhat Agree" at bounding box center [196, 212] width 8 height 8
radio input "true"
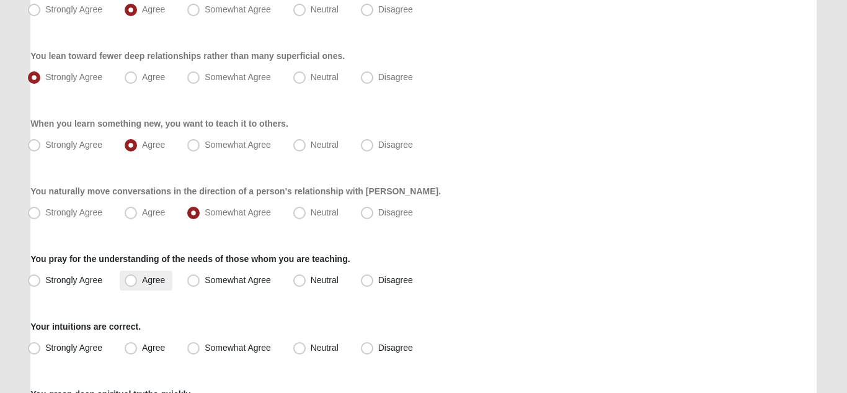
click at [142, 280] on span "Agree" at bounding box center [153, 280] width 23 height 10
click at [132, 280] on input "Agree" at bounding box center [134, 280] width 8 height 8
radio input "true"
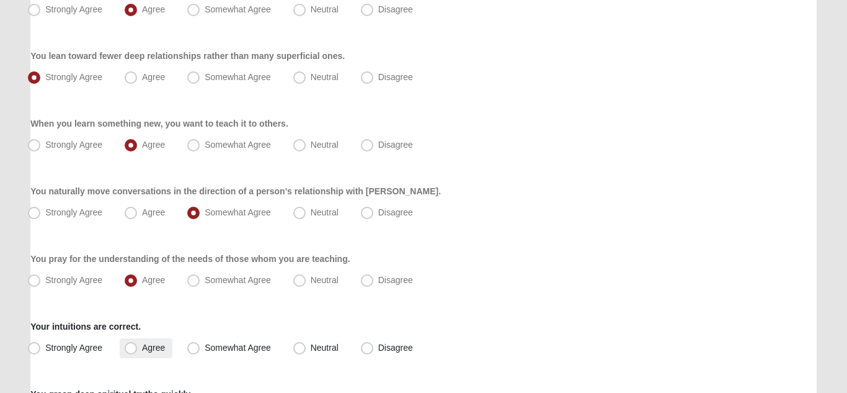
click at [142, 348] on span "Agree" at bounding box center [153, 347] width 23 height 10
click at [133, 348] on input "Agree" at bounding box center [134, 348] width 8 height 8
radio input "true"
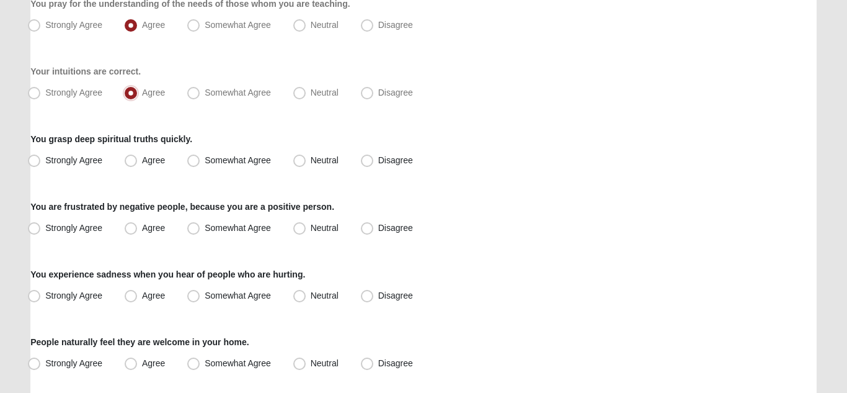
scroll to position [581, 0]
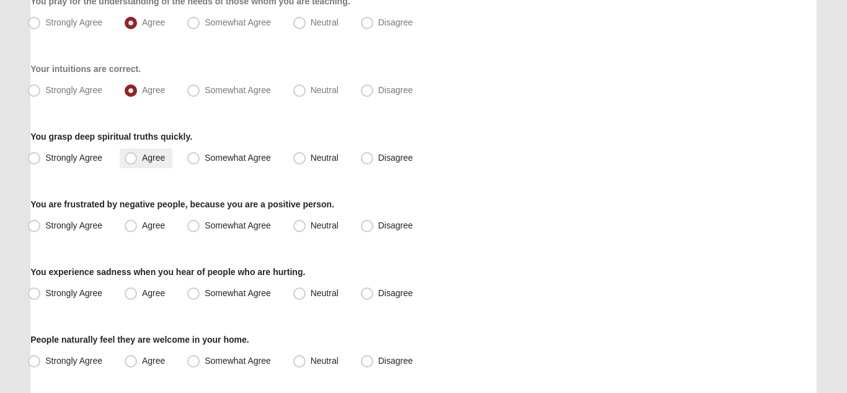
click at [142, 159] on span "Agree" at bounding box center [153, 158] width 23 height 10
click at [133, 159] on input "Agree" at bounding box center [134, 158] width 8 height 8
radio input "true"
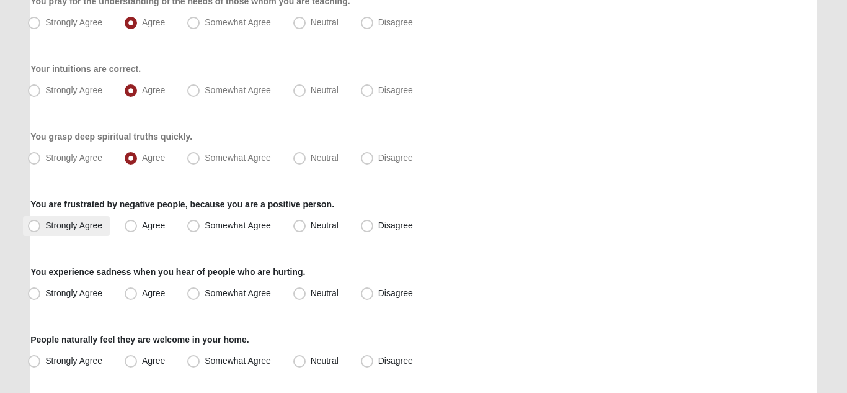
click at [45, 226] on span "Strongly Agree" at bounding box center [73, 225] width 57 height 10
click at [36, 226] on input "Strongly Agree" at bounding box center [37, 225] width 8 height 8
radio input "true"
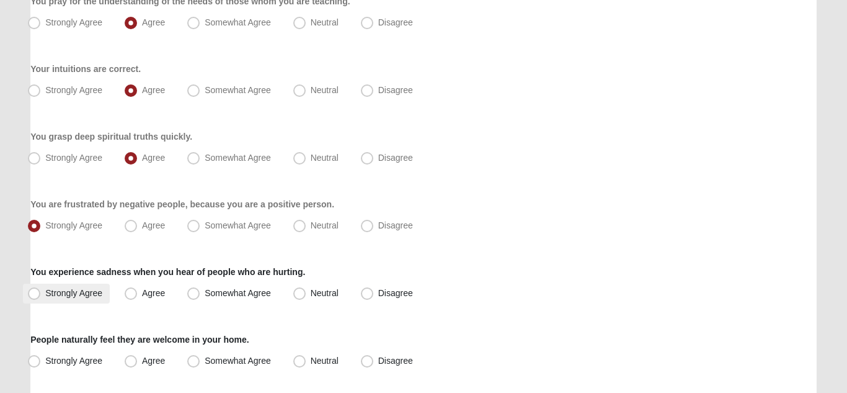
click at [45, 292] on span "Strongly Agree" at bounding box center [73, 293] width 57 height 10
click at [35, 292] on input "Strongly Agree" at bounding box center [37, 293] width 8 height 8
radio input "true"
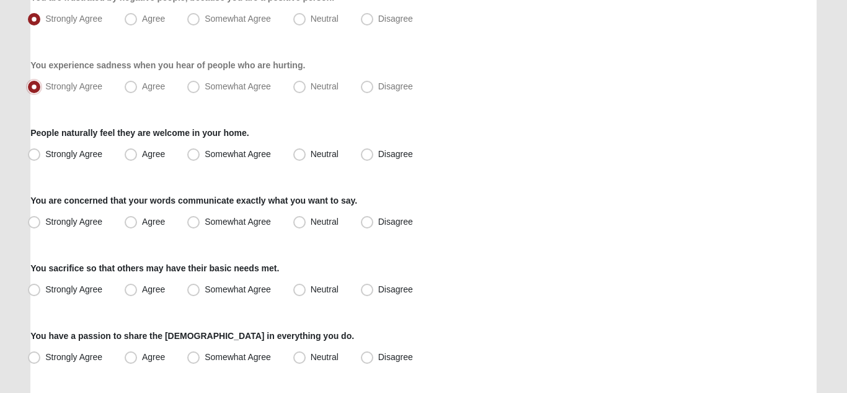
scroll to position [803, 0]
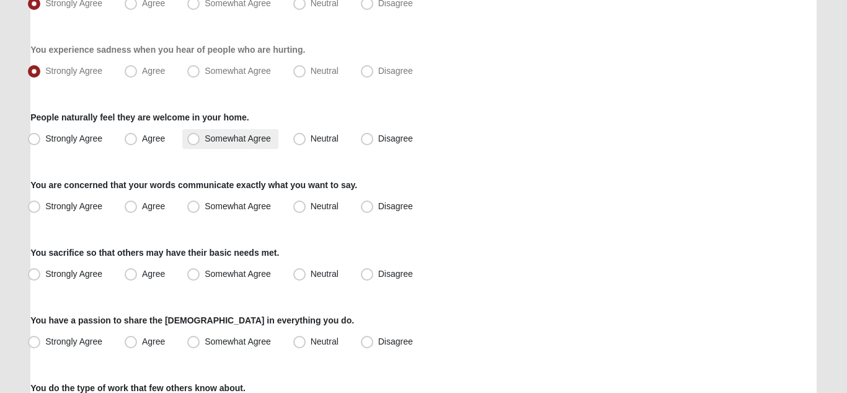
click at [205, 139] on span "Somewhat Agree" at bounding box center [238, 138] width 66 height 10
click at [192, 139] on input "Somewhat Agree" at bounding box center [196, 139] width 8 height 8
radio input "true"
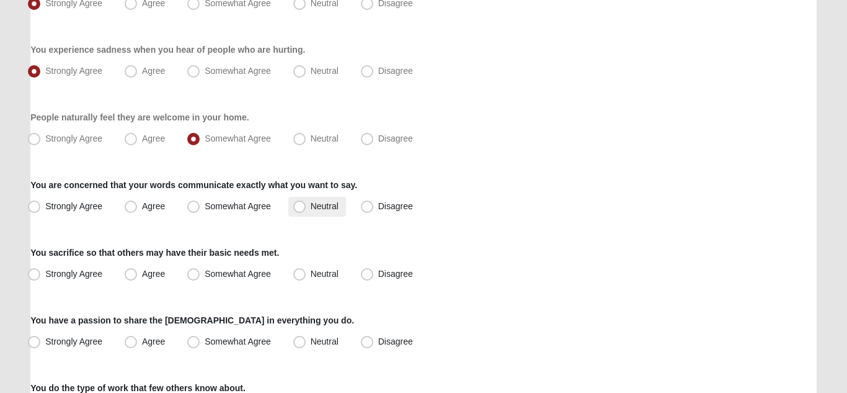
click at [311, 207] on span "Neutral" at bounding box center [325, 206] width 28 height 10
click at [299, 207] on input "Neutral" at bounding box center [302, 206] width 8 height 8
radio input "true"
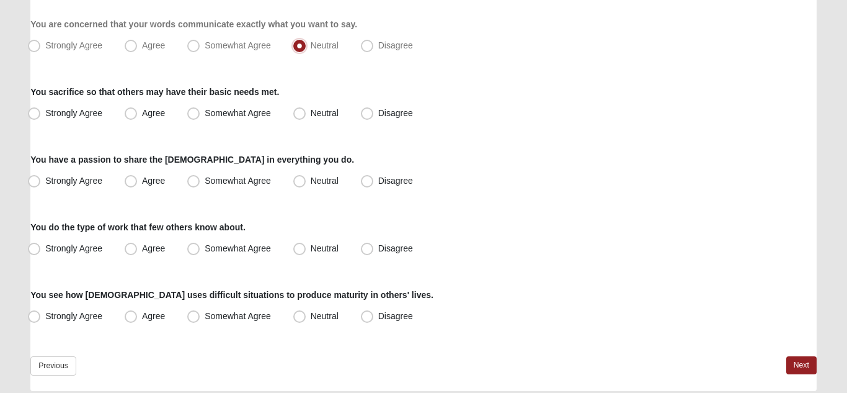
scroll to position [967, 0]
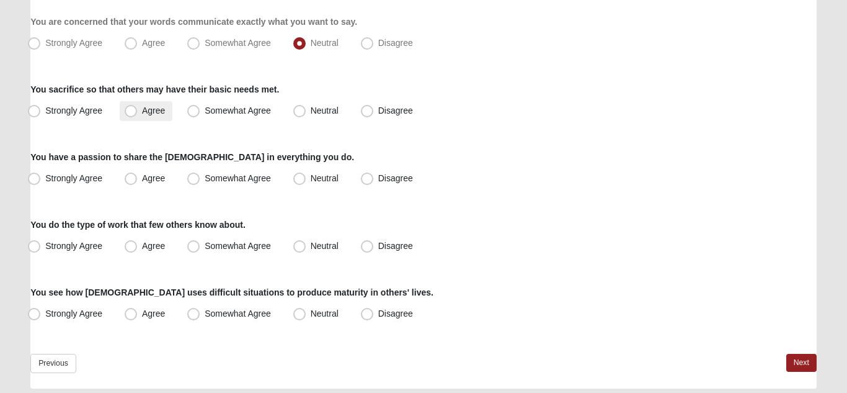
click at [142, 111] on span "Agree" at bounding box center [153, 110] width 23 height 10
click at [136, 111] on input "Agree" at bounding box center [134, 111] width 8 height 8
radio input "true"
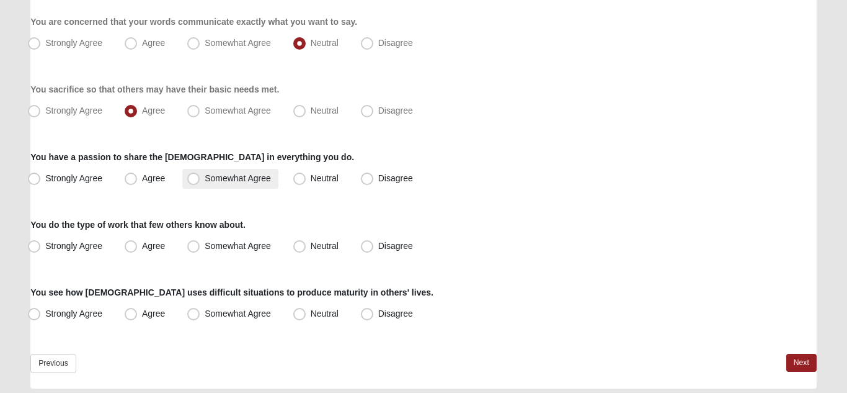
click at [205, 181] on span "Somewhat Agree" at bounding box center [238, 178] width 66 height 10
click at [194, 181] on input "Somewhat Agree" at bounding box center [196, 178] width 8 height 8
radio input "true"
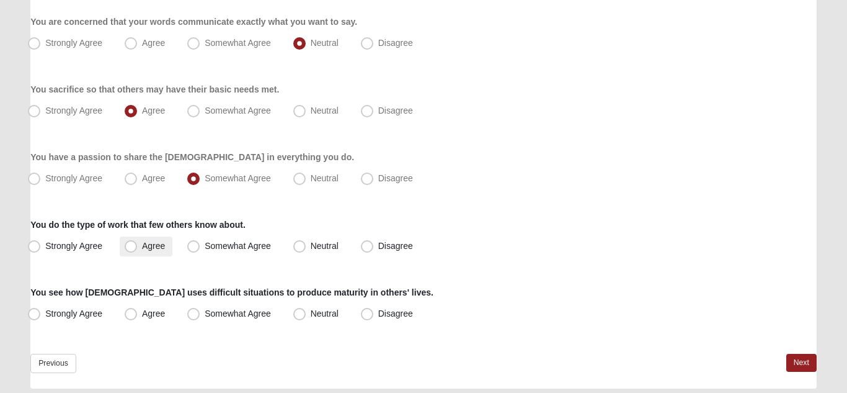
click at [142, 246] on span "Agree" at bounding box center [153, 246] width 23 height 10
click at [130, 246] on input "Agree" at bounding box center [134, 246] width 8 height 8
radio input "true"
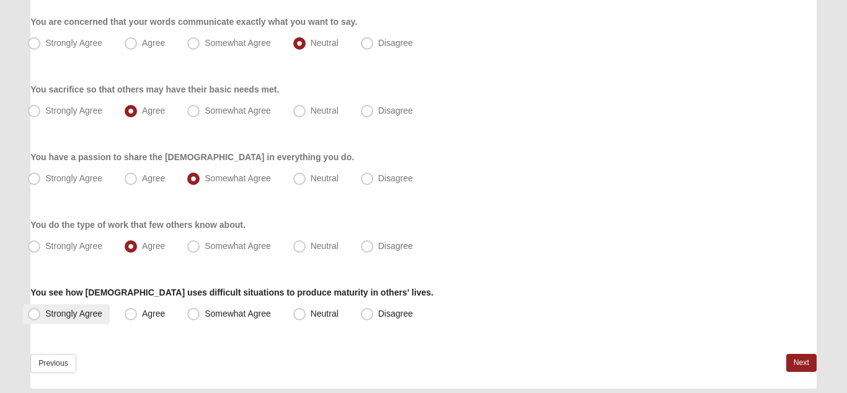
click at [45, 315] on span "Strongly Agree" at bounding box center [73, 313] width 57 height 10
click at [35, 315] on input "Strongly Agree" at bounding box center [37, 314] width 8 height 8
radio input "true"
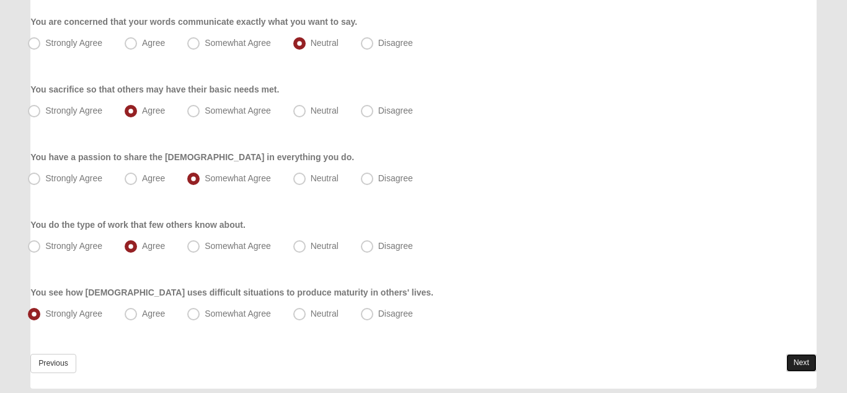
click at [793, 360] on link "Next" at bounding box center [802, 363] width 30 height 18
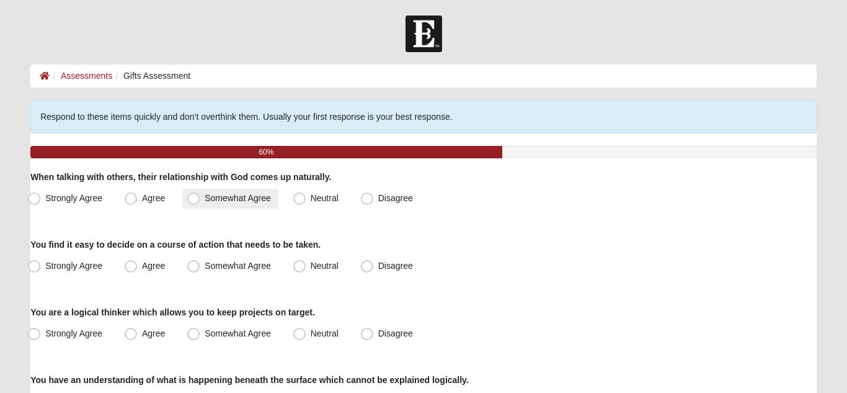
click at [192, 205] on label "Somewhat Agree" at bounding box center [230, 199] width 96 height 20
click at [192, 202] on input "Somewhat Agree" at bounding box center [196, 198] width 8 height 8
radio input "true"
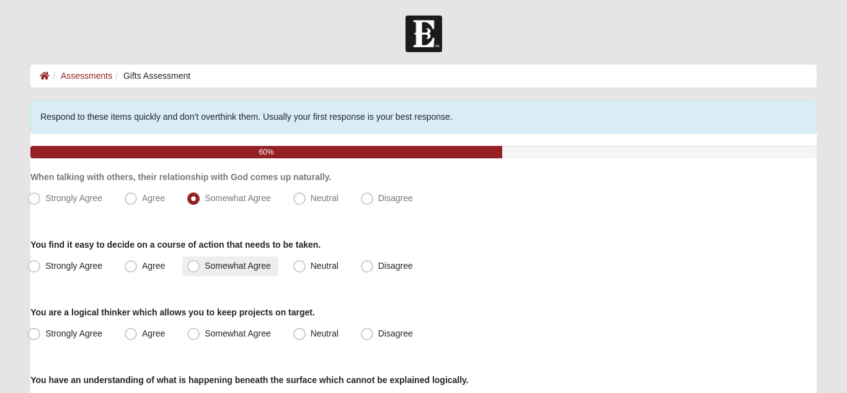
click at [205, 268] on span "Somewhat Agree" at bounding box center [238, 266] width 66 height 10
click at [197, 268] on input "Somewhat Agree" at bounding box center [196, 266] width 8 height 8
radio input "true"
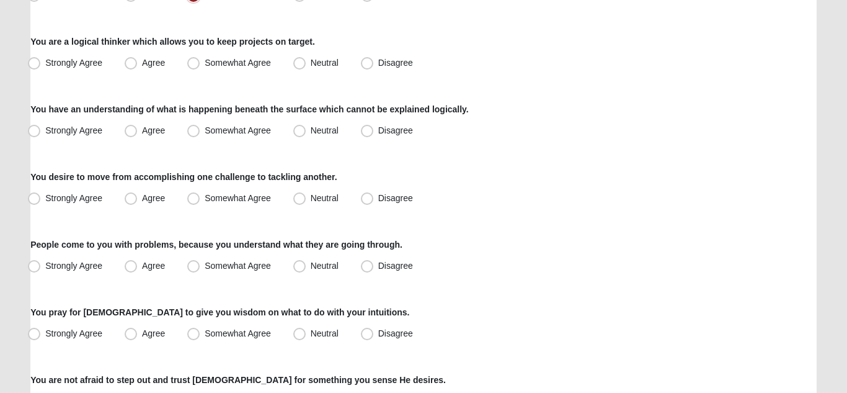
scroll to position [272, 0]
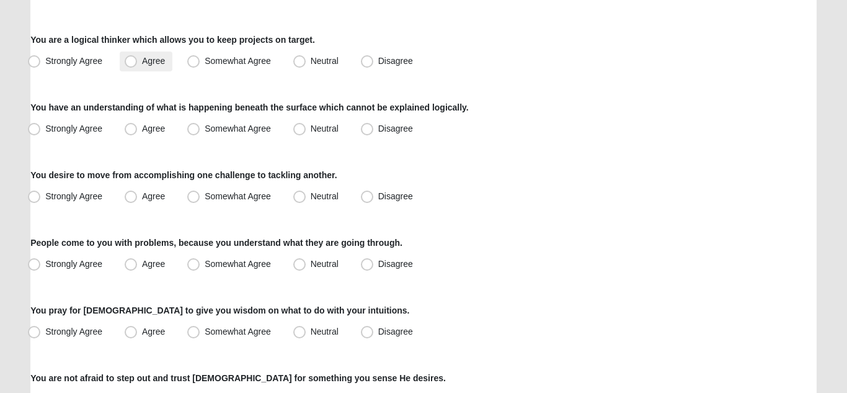
click at [142, 62] on span "Agree" at bounding box center [153, 61] width 23 height 10
click at [130, 62] on input "Agree" at bounding box center [134, 61] width 8 height 8
radio input "true"
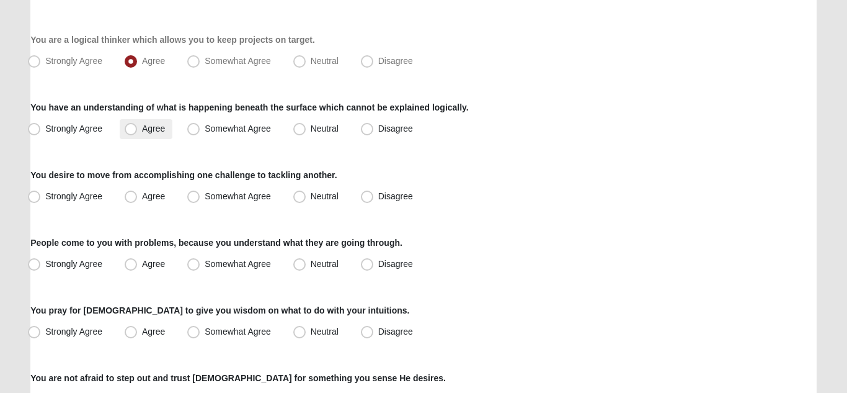
click at [142, 132] on span "Agree" at bounding box center [153, 128] width 23 height 10
click at [132, 132] on input "Agree" at bounding box center [134, 129] width 8 height 8
radio input "true"
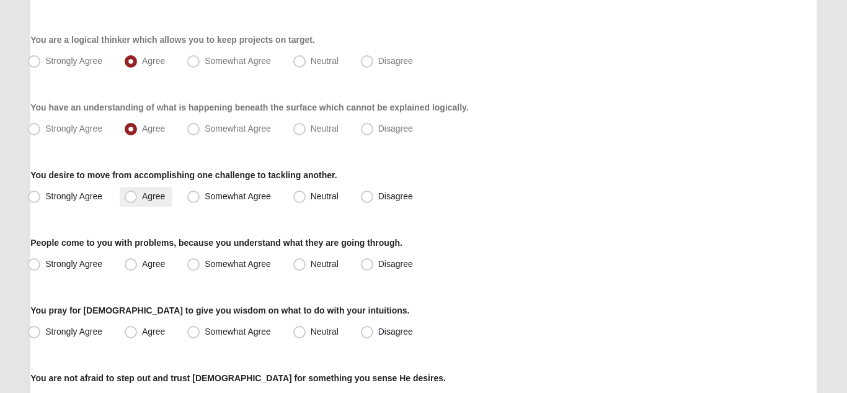
click at [142, 197] on span "Agree" at bounding box center [153, 196] width 23 height 10
click at [133, 197] on input "Agree" at bounding box center [134, 196] width 8 height 8
radio input "true"
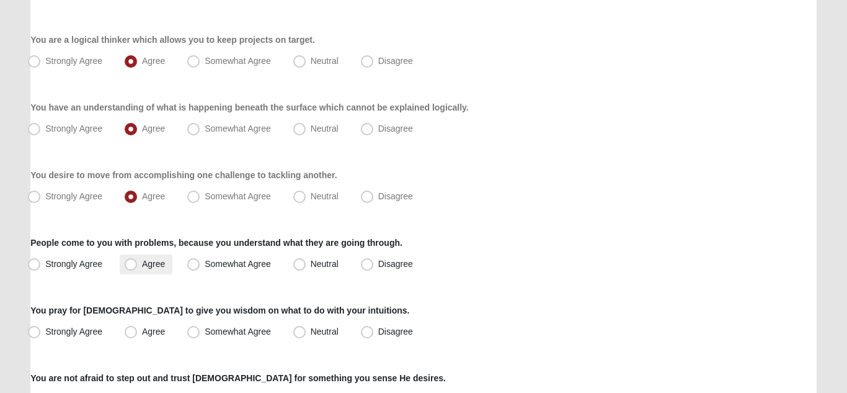
click at [142, 265] on span "Agree" at bounding box center [153, 264] width 23 height 10
click at [132, 265] on input "Agree" at bounding box center [134, 264] width 8 height 8
radio input "true"
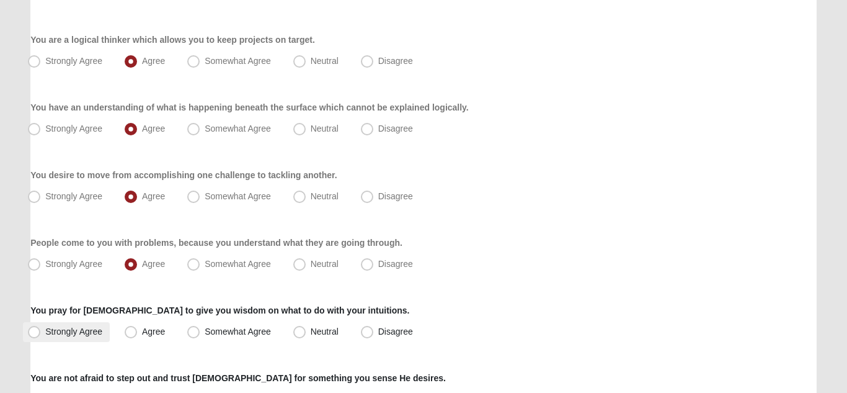
click at [45, 333] on span "Strongly Agree" at bounding box center [73, 331] width 57 height 10
click at [34, 333] on input "Strongly Agree" at bounding box center [37, 332] width 8 height 8
radio input "true"
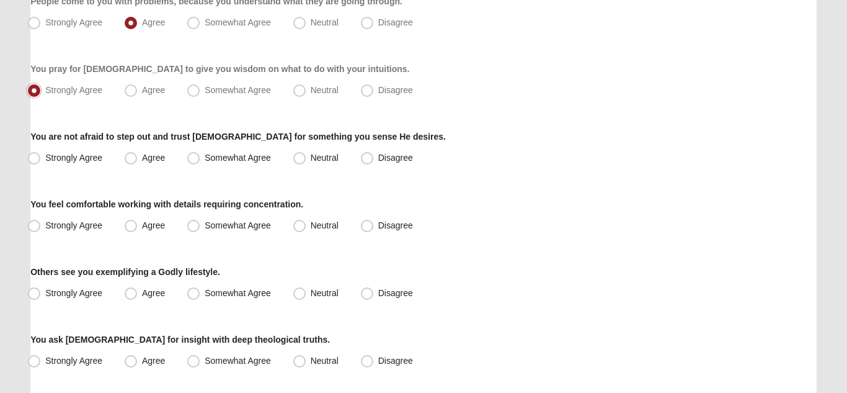
scroll to position [525, 0]
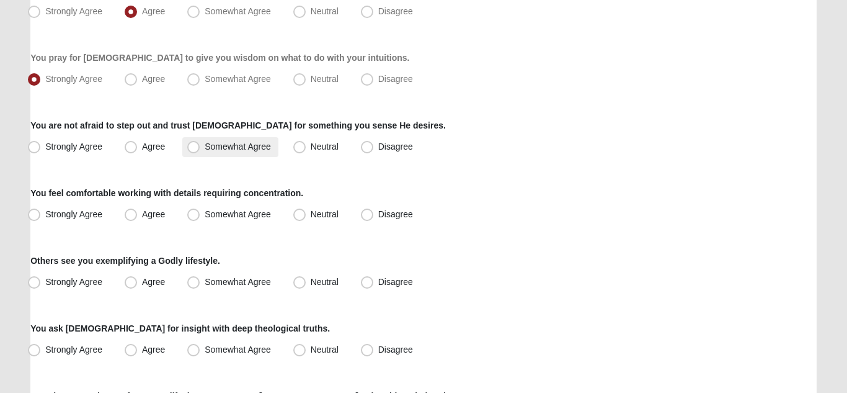
click at [205, 150] on span "Somewhat Agree" at bounding box center [238, 146] width 66 height 10
click at [195, 150] on input "Somewhat Agree" at bounding box center [196, 147] width 8 height 8
radio input "true"
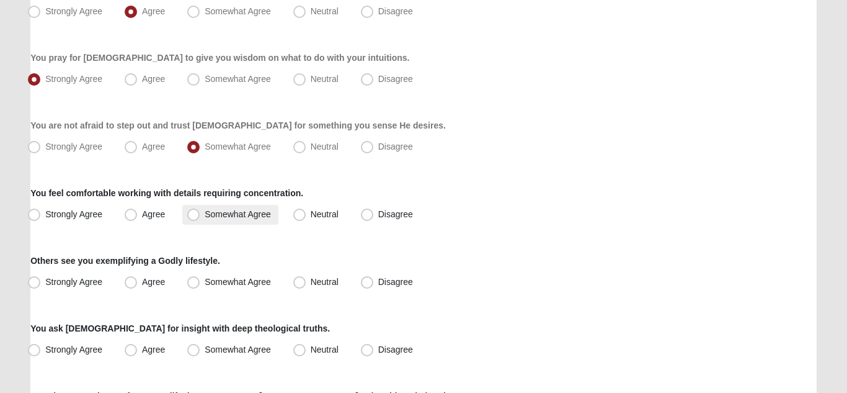
click at [205, 215] on span "Somewhat Agree" at bounding box center [238, 214] width 66 height 10
click at [193, 215] on input "Somewhat Agree" at bounding box center [196, 214] width 8 height 8
radio input "true"
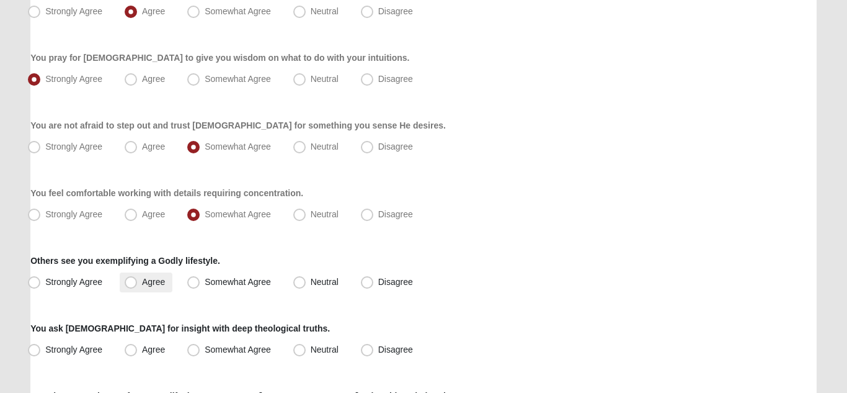
click at [142, 285] on span "Agree" at bounding box center [153, 282] width 23 height 10
click at [133, 285] on input "Agree" at bounding box center [134, 282] width 8 height 8
radio input "true"
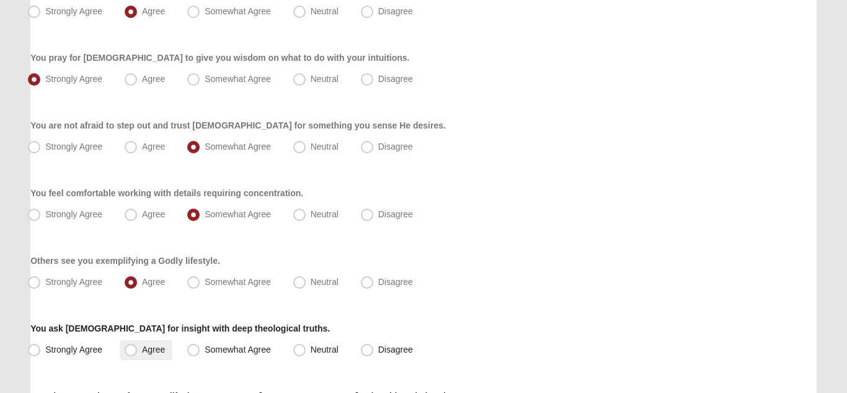
click at [142, 351] on span "Agree" at bounding box center [153, 349] width 23 height 10
click at [130, 351] on input "Agree" at bounding box center [134, 350] width 8 height 8
radio input "true"
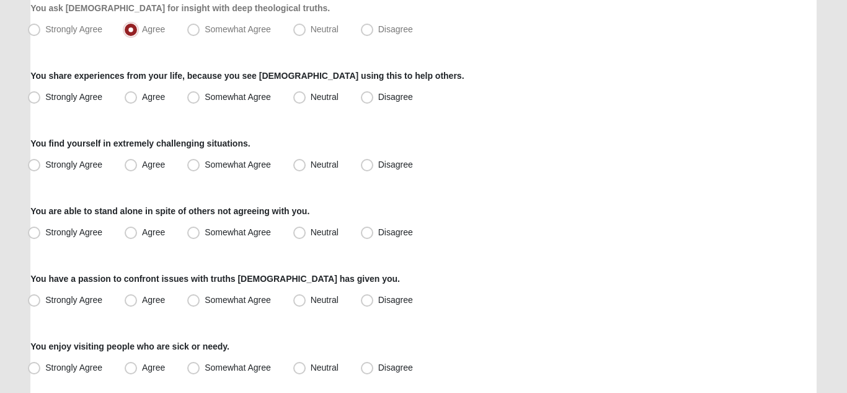
scroll to position [879, 0]
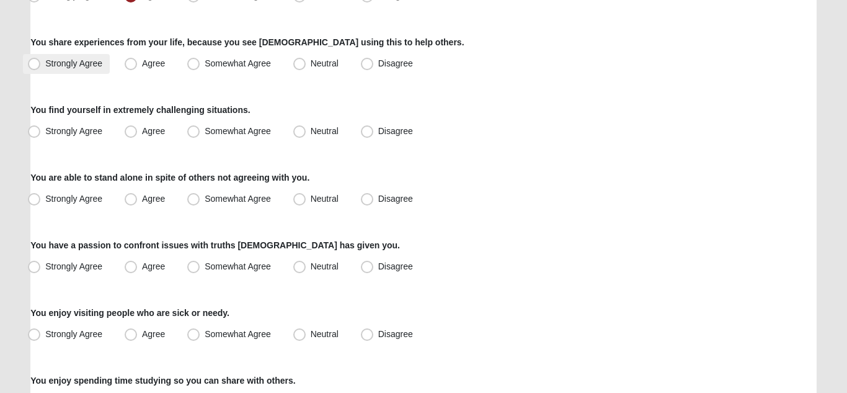
click at [45, 68] on span "Strongly Agree" at bounding box center [73, 63] width 57 height 10
click at [33, 68] on input "Strongly Agree" at bounding box center [37, 64] width 8 height 8
radio input "true"
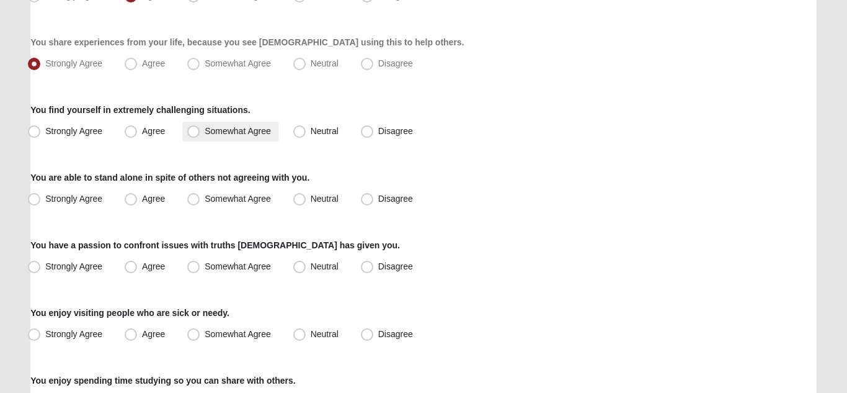
click at [205, 135] on span "Somewhat Agree" at bounding box center [238, 131] width 66 height 10
click at [196, 135] on input "Somewhat Agree" at bounding box center [196, 131] width 8 height 8
radio input "true"
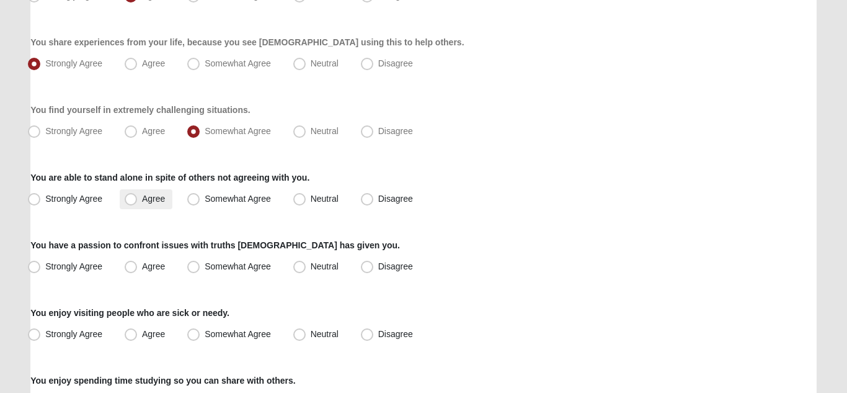
click at [142, 199] on span "Agree" at bounding box center [153, 199] width 23 height 10
click at [134, 199] on input "Agree" at bounding box center [134, 199] width 8 height 8
radio input "true"
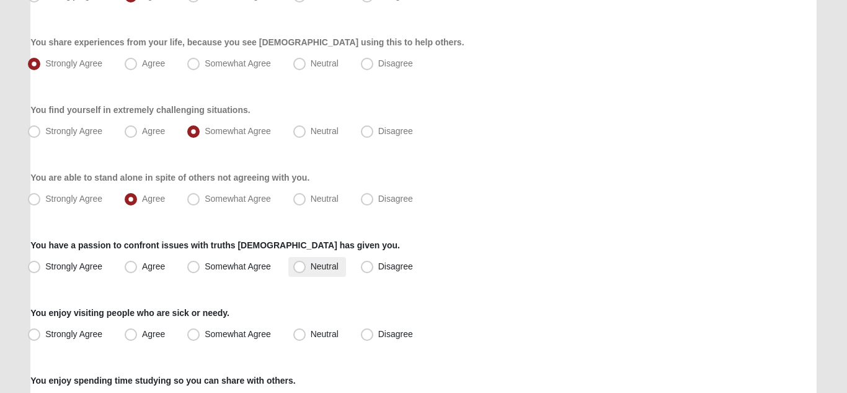
click at [311, 270] on span "Neutral" at bounding box center [325, 266] width 28 height 10
click at [299, 270] on input "Neutral" at bounding box center [302, 266] width 8 height 8
radio input "true"
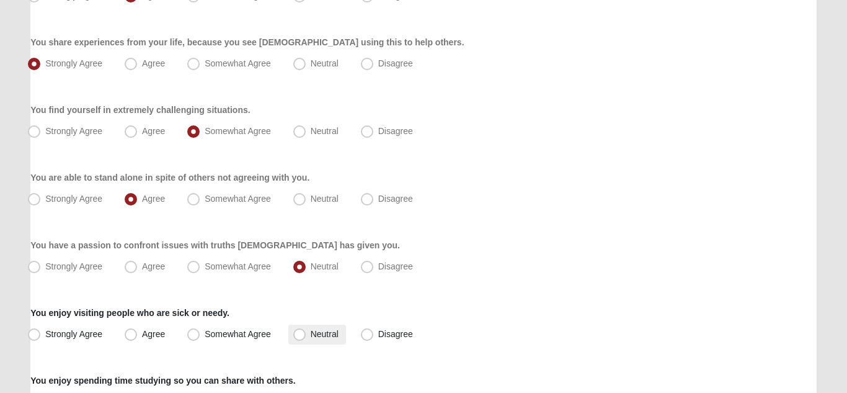
click at [311, 337] on span "Neutral" at bounding box center [325, 334] width 28 height 10
click at [301, 337] on input "Neutral" at bounding box center [302, 334] width 8 height 8
radio input "true"
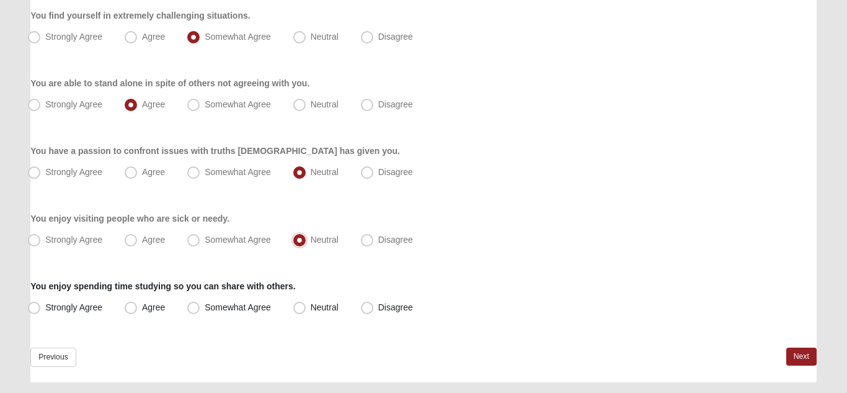
scroll to position [1008, 0]
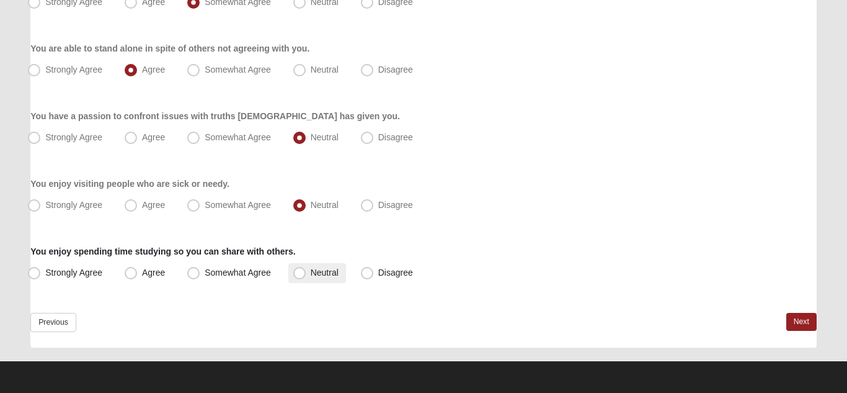
click at [311, 275] on span "Neutral" at bounding box center [325, 272] width 28 height 10
click at [301, 275] on input "Neutral" at bounding box center [302, 273] width 8 height 8
radio input "true"
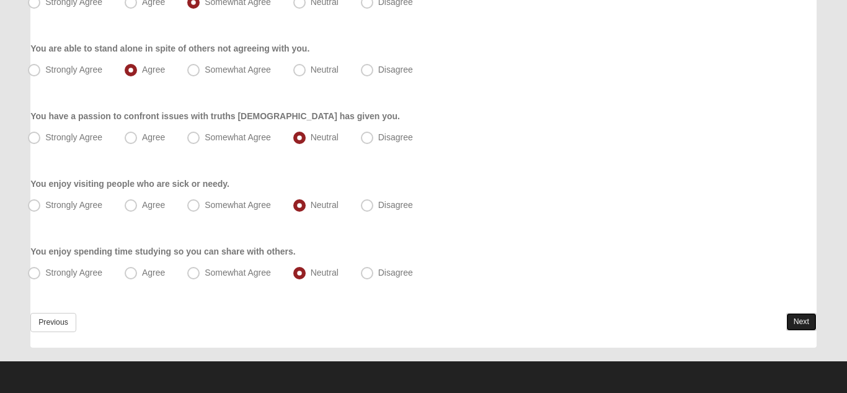
click at [800, 319] on link "Next" at bounding box center [802, 322] width 30 height 18
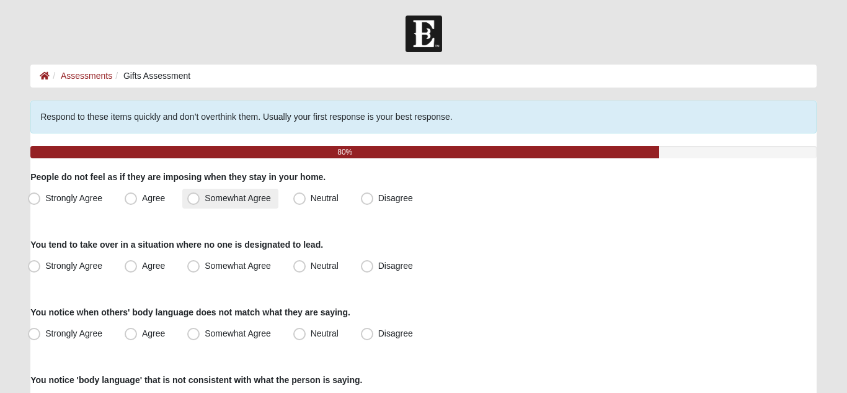
click at [205, 200] on span "Somewhat Agree" at bounding box center [238, 198] width 66 height 10
click at [199, 200] on input "Somewhat Agree" at bounding box center [196, 198] width 8 height 8
radio input "true"
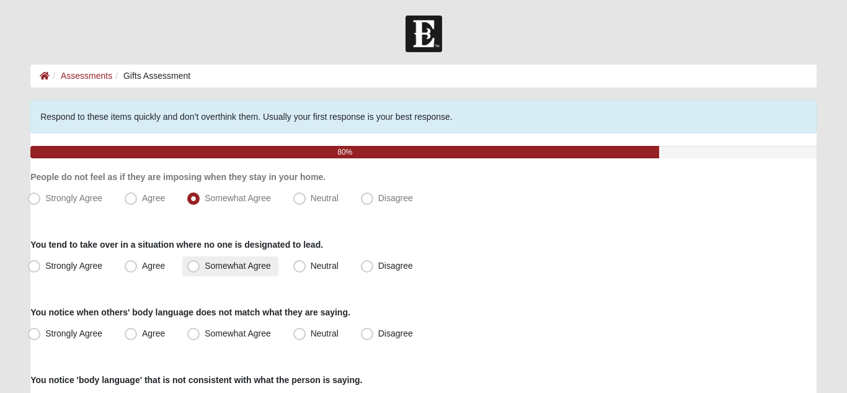
click at [205, 268] on span "Somewhat Agree" at bounding box center [238, 266] width 66 height 10
click at [195, 268] on input "Somewhat Agree" at bounding box center [196, 266] width 8 height 8
radio input "true"
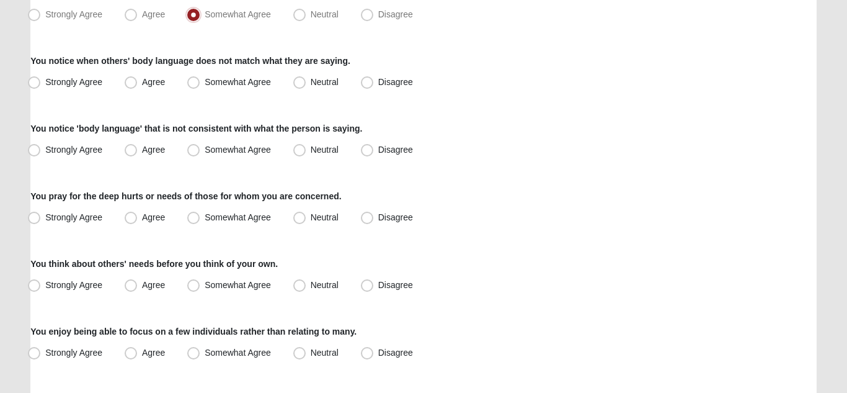
scroll to position [256, 0]
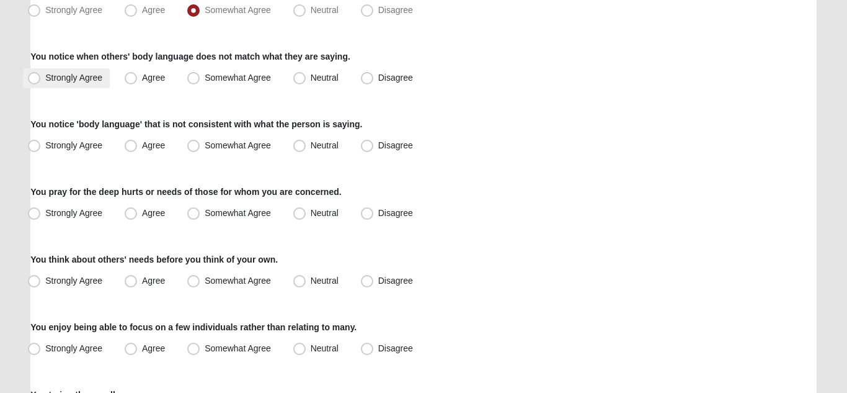
click at [45, 77] on span "Strongly Agree" at bounding box center [73, 78] width 57 height 10
click at [34, 77] on input "Strongly Agree" at bounding box center [37, 78] width 8 height 8
radio input "true"
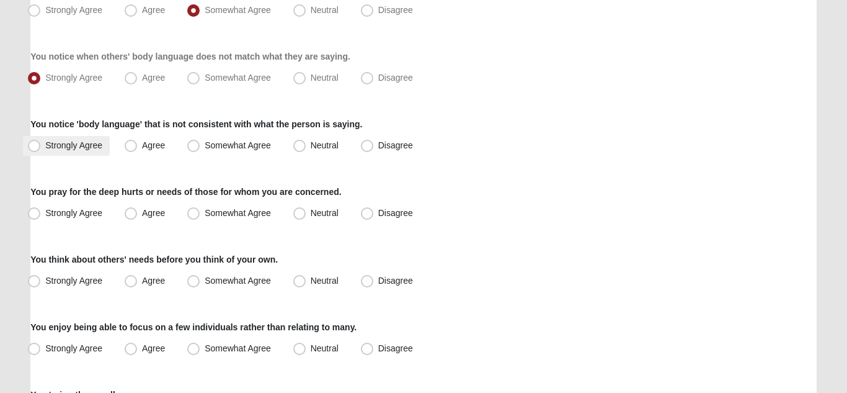
click at [45, 146] on span "Strongly Agree" at bounding box center [73, 145] width 57 height 10
click at [34, 146] on input "Strongly Agree" at bounding box center [37, 145] width 8 height 8
radio input "true"
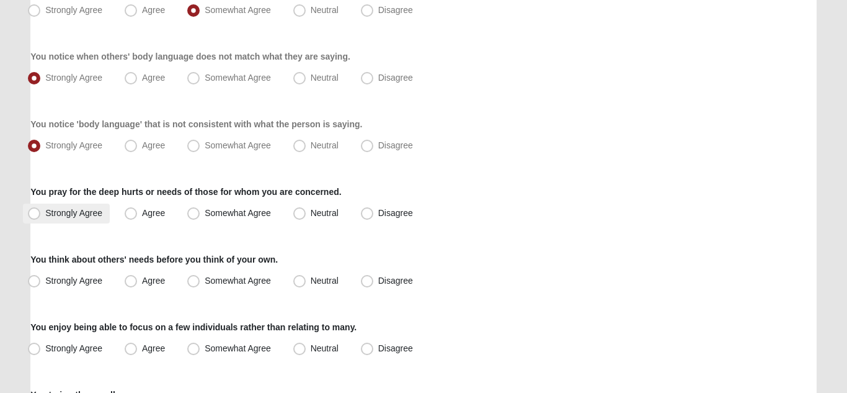
click at [45, 213] on span "Strongly Agree" at bounding box center [73, 213] width 57 height 10
click at [35, 213] on input "Strongly Agree" at bounding box center [37, 213] width 8 height 8
radio input "true"
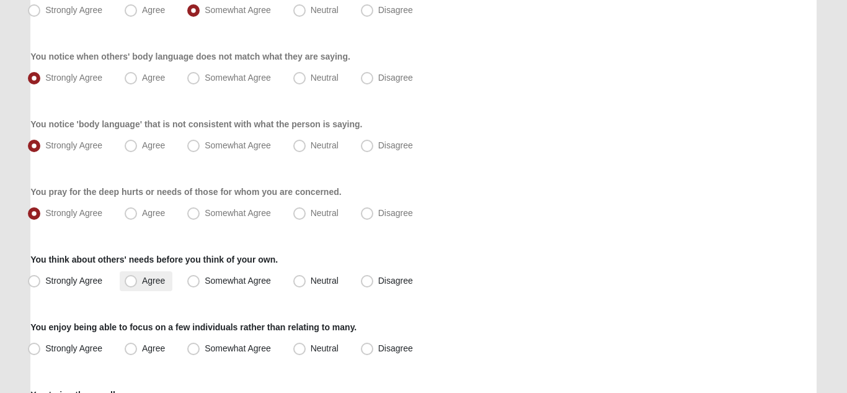
click at [142, 280] on span "Agree" at bounding box center [153, 280] width 23 height 10
click at [130, 280] on input "Agree" at bounding box center [134, 281] width 8 height 8
radio input "true"
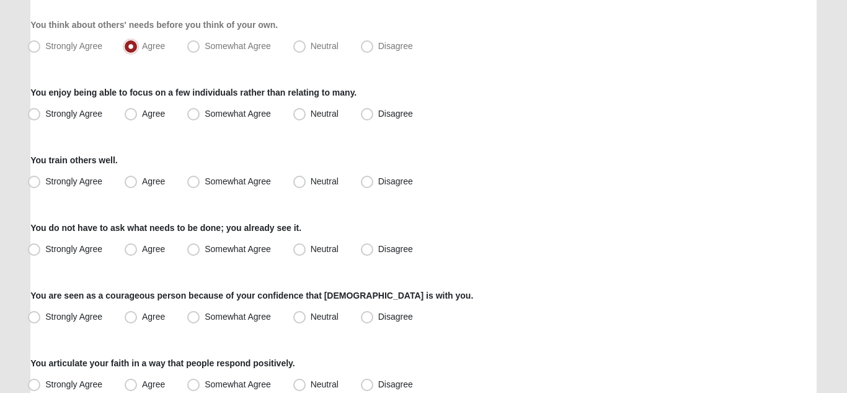
scroll to position [494, 0]
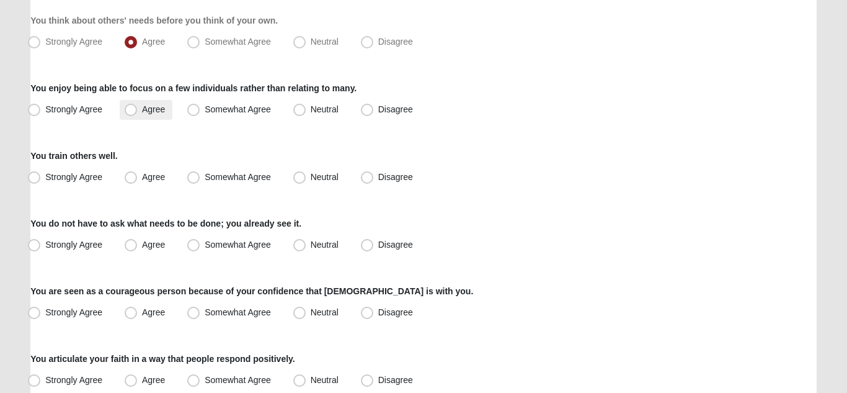
click at [142, 112] on span "Agree" at bounding box center [153, 109] width 23 height 10
click at [131, 112] on input "Agree" at bounding box center [134, 109] width 8 height 8
radio input "true"
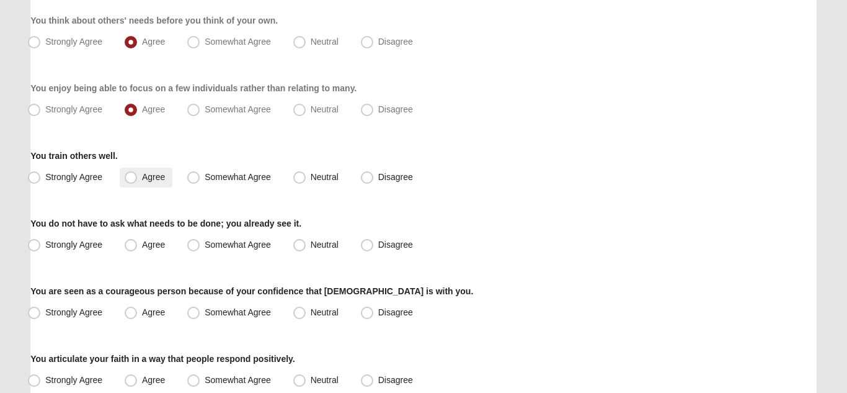
click at [142, 179] on span "Agree" at bounding box center [153, 177] width 23 height 10
click at [130, 179] on input "Agree" at bounding box center [134, 177] width 8 height 8
radio input "true"
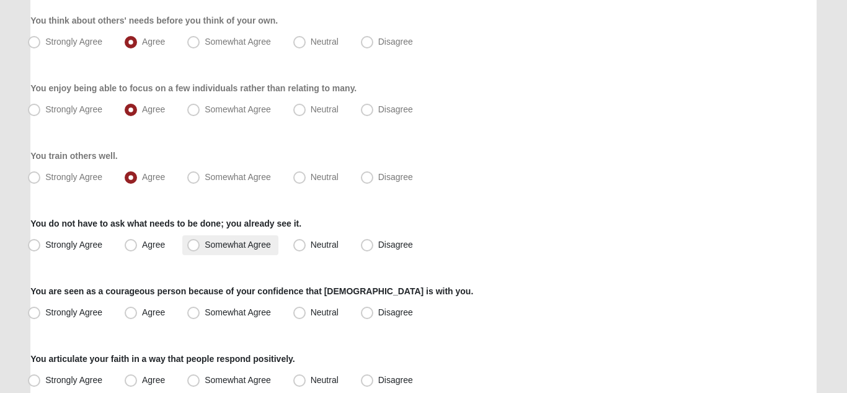
click at [205, 247] on span "Somewhat Agree" at bounding box center [238, 244] width 66 height 10
click at [194, 247] on input "Somewhat Agree" at bounding box center [196, 245] width 8 height 8
radio input "true"
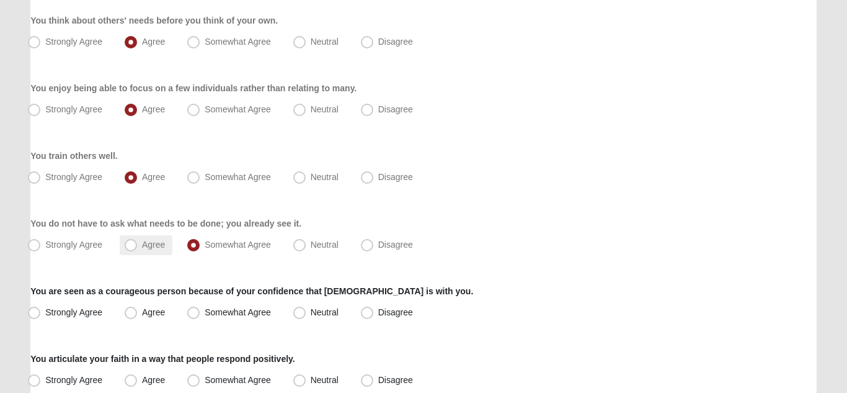
click at [142, 243] on span "Agree" at bounding box center [153, 244] width 23 height 10
click at [133, 243] on input "Agree" at bounding box center [134, 245] width 8 height 8
radio input "true"
click at [142, 313] on span "Agree" at bounding box center [153, 312] width 23 height 10
click at [133, 313] on input "Agree" at bounding box center [134, 312] width 8 height 8
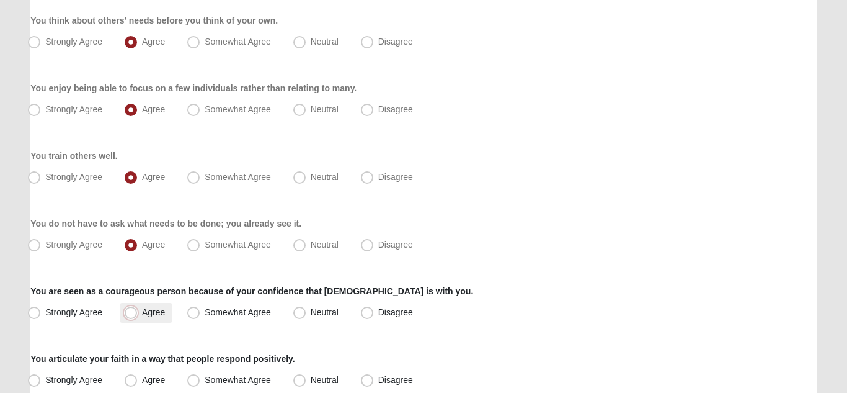
radio input "true"
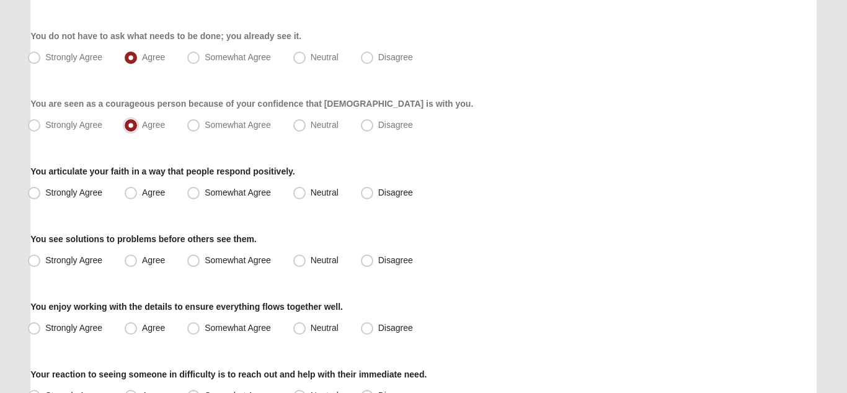
scroll to position [733, 0]
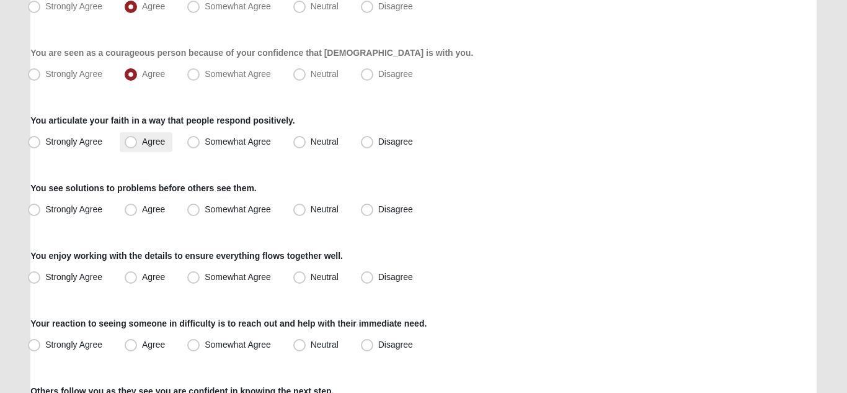
click at [142, 143] on span "Agree" at bounding box center [153, 141] width 23 height 10
click at [135, 143] on input "Agree" at bounding box center [134, 142] width 8 height 8
radio input "true"
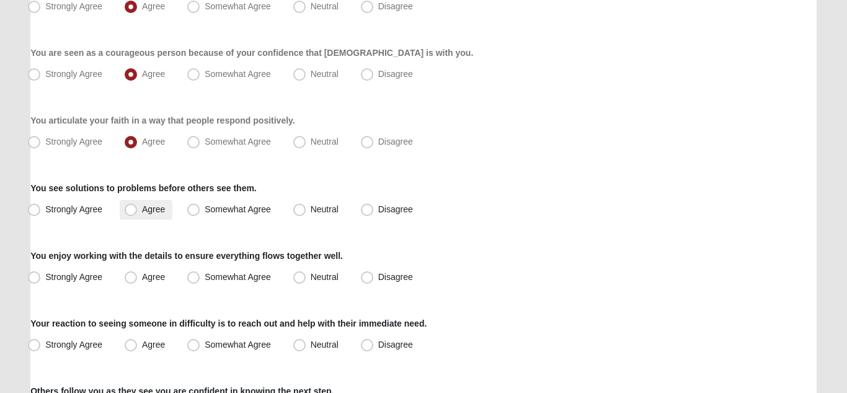
click at [142, 210] on span "Agree" at bounding box center [153, 209] width 23 height 10
click at [132, 210] on input "Agree" at bounding box center [134, 209] width 8 height 8
radio input "true"
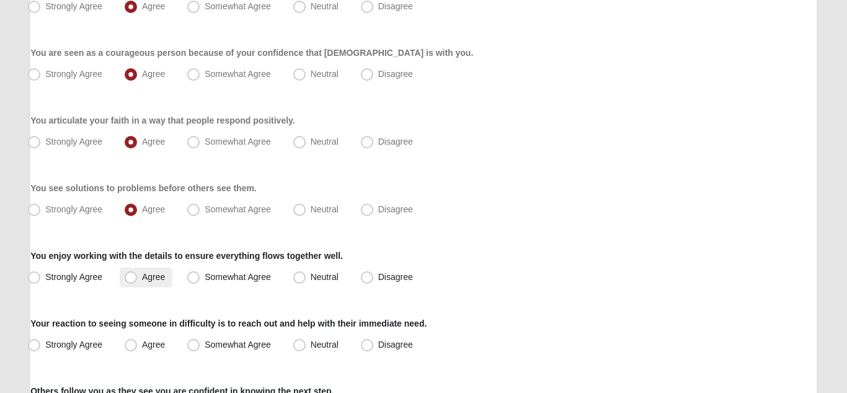
click at [142, 279] on span "Agree" at bounding box center [153, 277] width 23 height 10
click at [132, 279] on input "Agree" at bounding box center [134, 277] width 8 height 8
radio input "true"
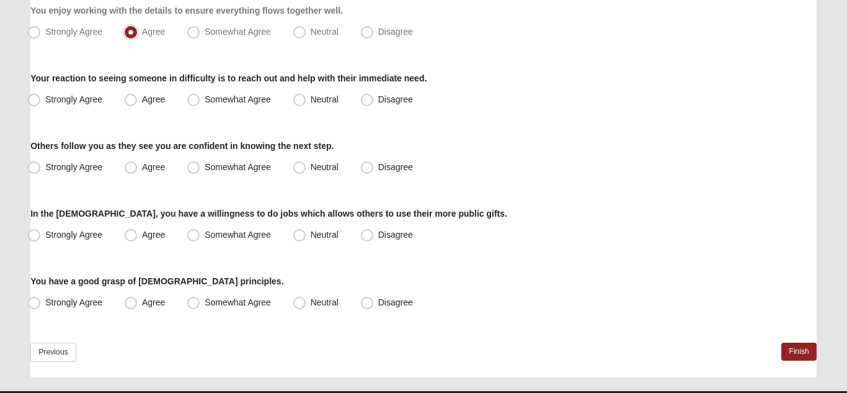
scroll to position [982, 0]
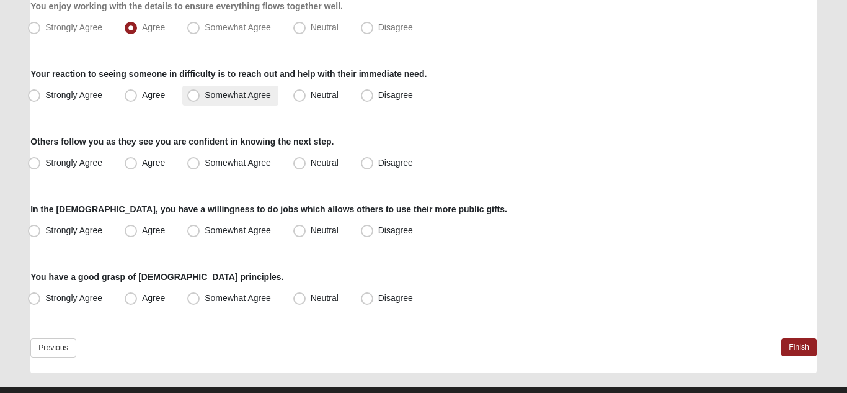
click at [205, 97] on span "Somewhat Agree" at bounding box center [238, 95] width 66 height 10
click at [199, 97] on input "Somewhat Agree" at bounding box center [196, 95] width 8 height 8
radio input "true"
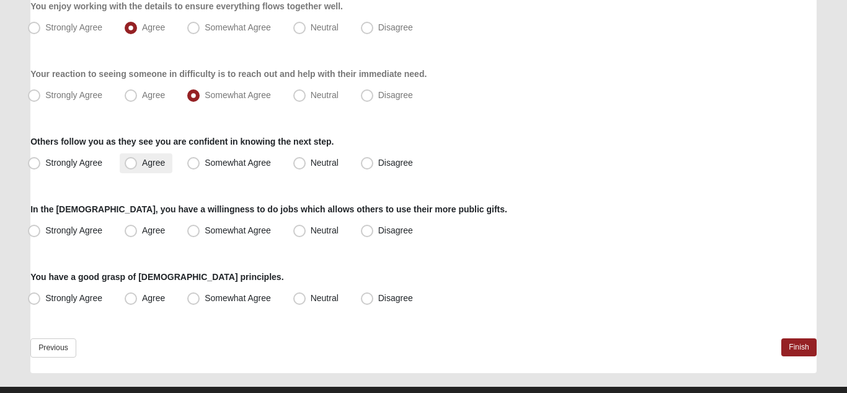
click at [142, 161] on span "Agree" at bounding box center [153, 163] width 23 height 10
click at [133, 161] on input "Agree" at bounding box center [134, 163] width 8 height 8
radio input "true"
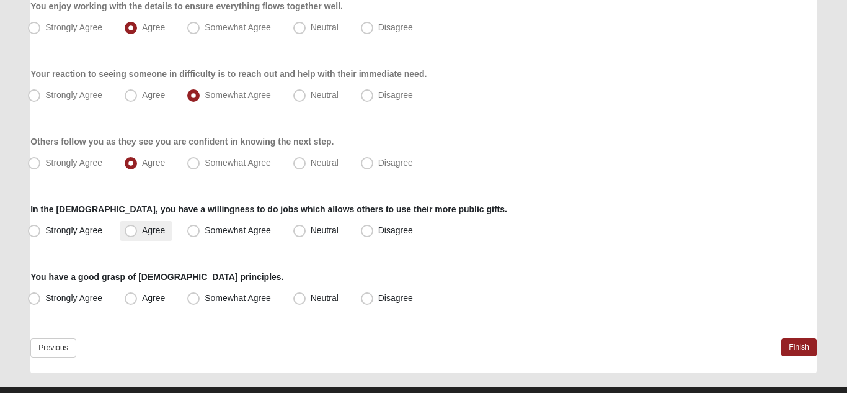
click at [142, 233] on span "Agree" at bounding box center [153, 230] width 23 height 10
click at [133, 233] on input "Agree" at bounding box center [134, 230] width 8 height 8
radio input "true"
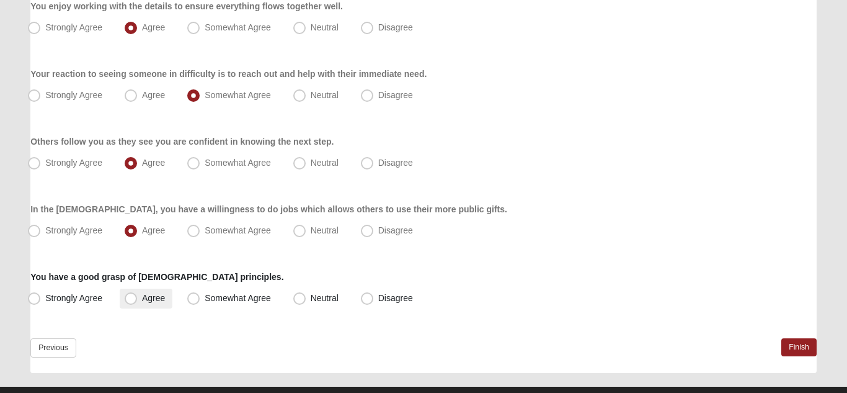
click at [142, 298] on span "Agree" at bounding box center [153, 298] width 23 height 10
click at [135, 298] on input "Agree" at bounding box center [134, 298] width 8 height 8
radio input "true"
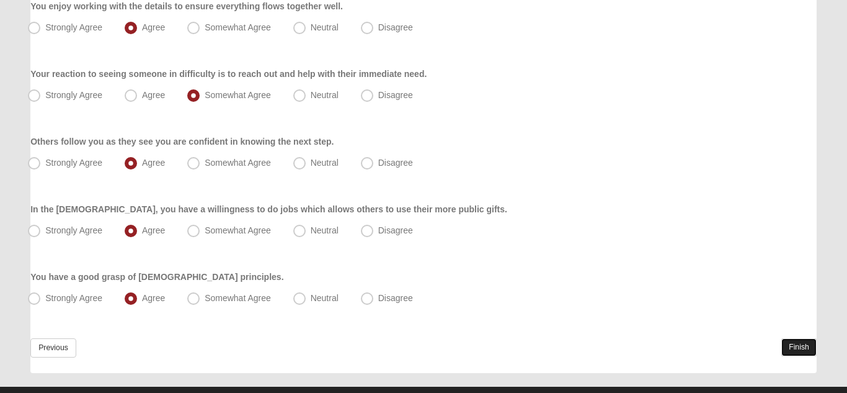
click at [794, 352] on link "Finish" at bounding box center [799, 347] width 35 height 18
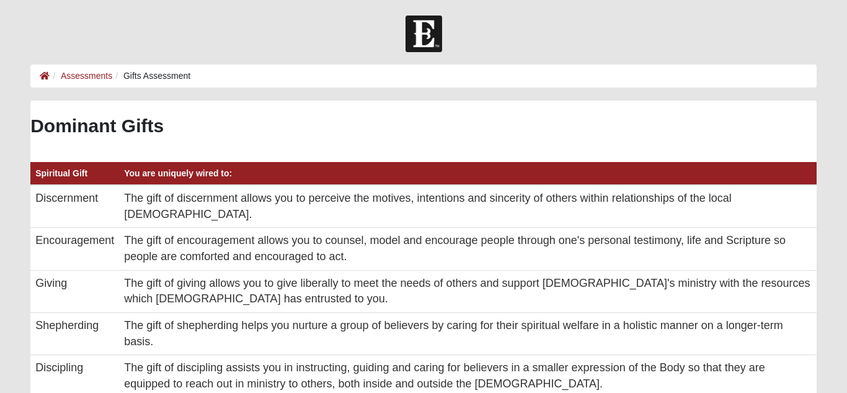
click at [575, 44] on div at bounding box center [423, 34] width 847 height 37
click at [548, 135] on h2 "Dominant Gifts" at bounding box center [423, 126] width 787 height 22
click at [475, 169] on th "You are uniquely wired to:" at bounding box center [468, 173] width 698 height 23
